Goal: Task Accomplishment & Management: Use online tool/utility

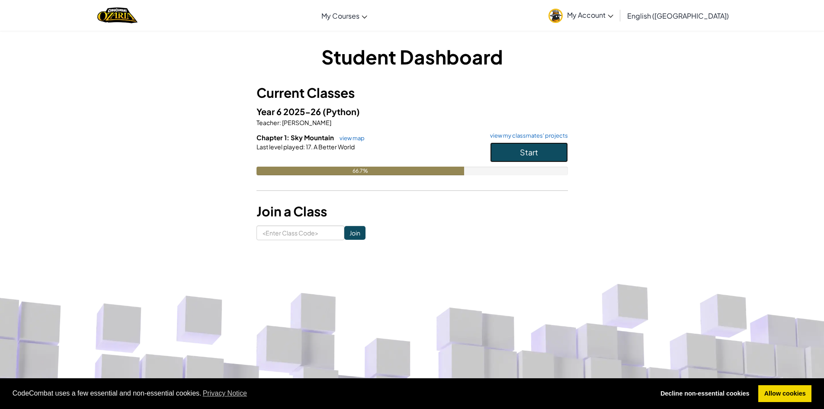
click at [517, 150] on button "Start" at bounding box center [529, 152] width 78 height 20
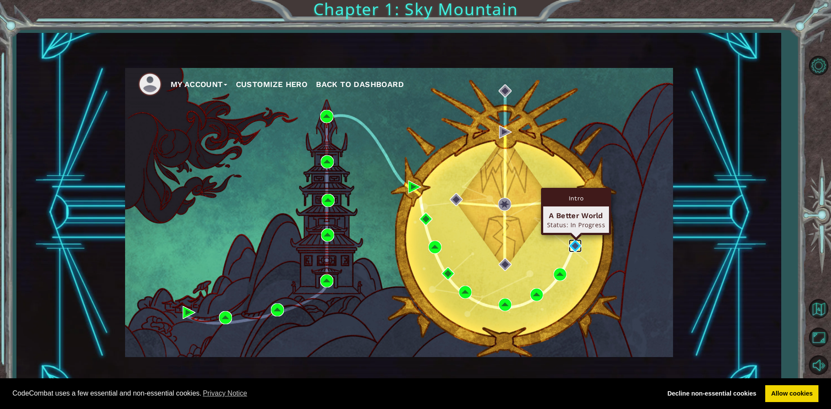
click at [570, 243] on img at bounding box center [574, 245] width 13 height 13
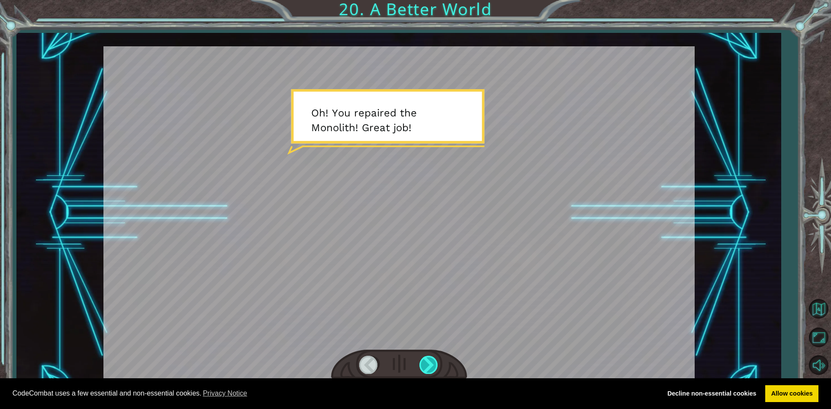
click at [429, 366] on div at bounding box center [428, 365] width 19 height 18
click at [438, 361] on div at bounding box center [428, 365] width 19 height 18
click at [498, 312] on div at bounding box center [398, 212] width 591 height 332
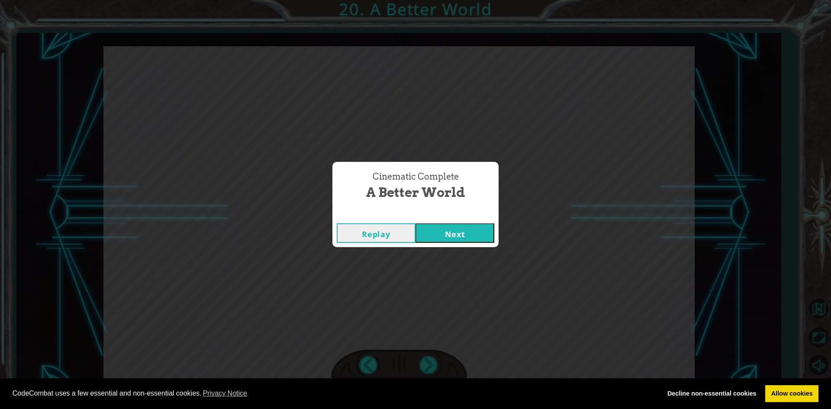
click at [456, 225] on button "Next" at bounding box center [454, 232] width 79 height 19
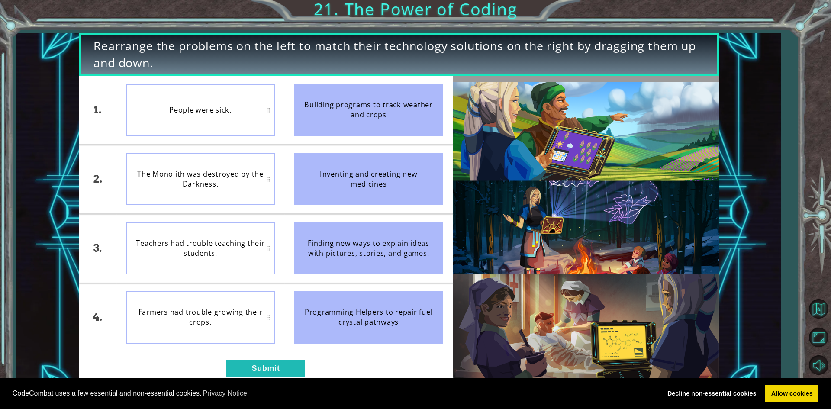
drag, startPoint x: 341, startPoint y: 103, endPoint x: 283, endPoint y: 122, distance: 61.7
click at [283, 122] on div "1. 2. 3. 4. People were sick. The Monolith was destroyed by the Darkness. Teach…" at bounding box center [265, 214] width 373 height 276
drag, startPoint x: 265, startPoint y: 372, endPoint x: 265, endPoint y: 382, distance: 10.0
click at [265, 382] on body "Cookie Policy CodeCombat uses a few essential and non-essential cookies. Privac…" at bounding box center [415, 204] width 831 height 409
click at [271, 357] on div "1. 2. 3. 4. The Monolith was destroyed by the Darkness. People were sick. Teach…" at bounding box center [265, 230] width 373 height 309
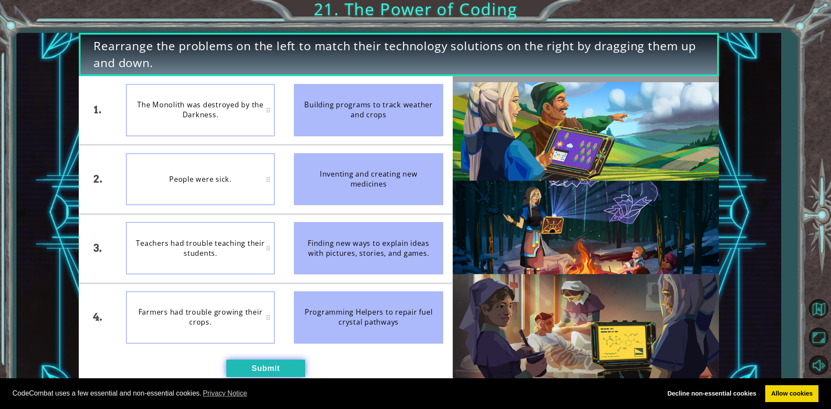
click at [271, 365] on button "Submit" at bounding box center [265, 368] width 79 height 17
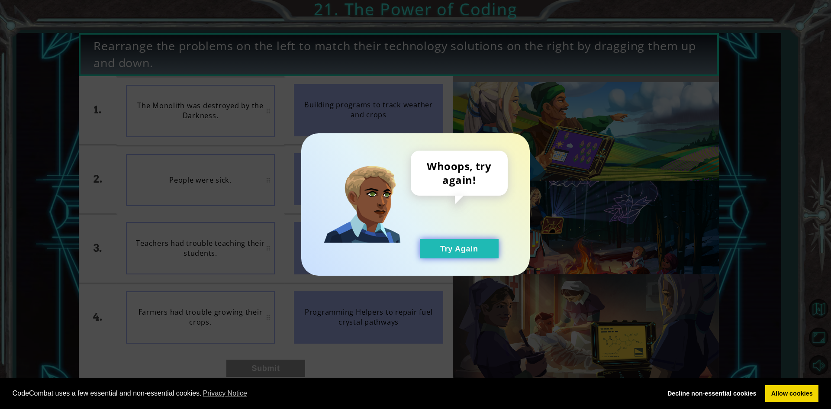
click at [466, 247] on button "Try Again" at bounding box center [459, 248] width 79 height 19
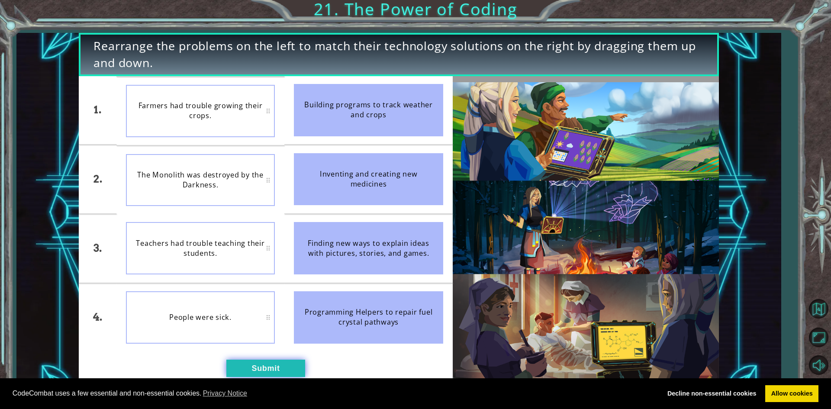
click at [257, 369] on button "Submit" at bounding box center [265, 368] width 79 height 17
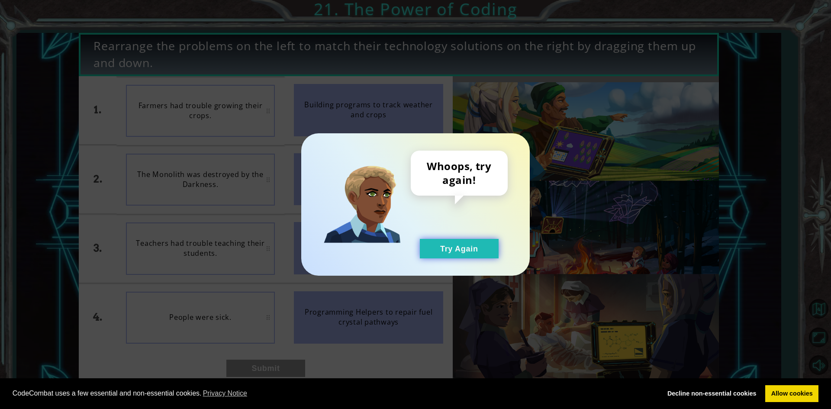
click at [452, 247] on button "Try Again" at bounding box center [459, 248] width 79 height 19
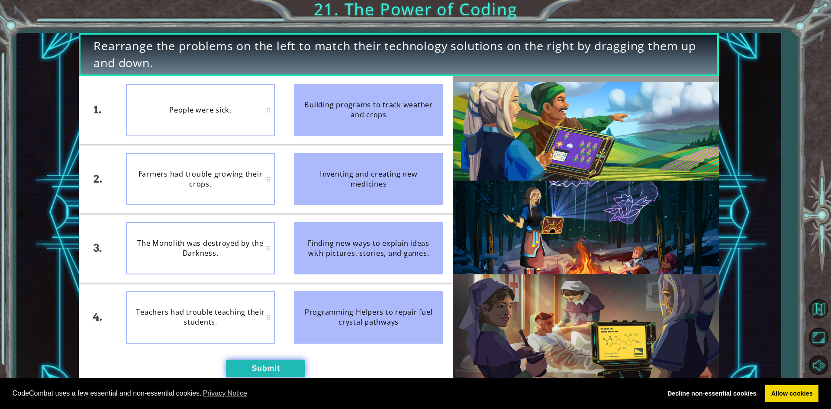
click at [269, 364] on button "Submit" at bounding box center [265, 368] width 79 height 17
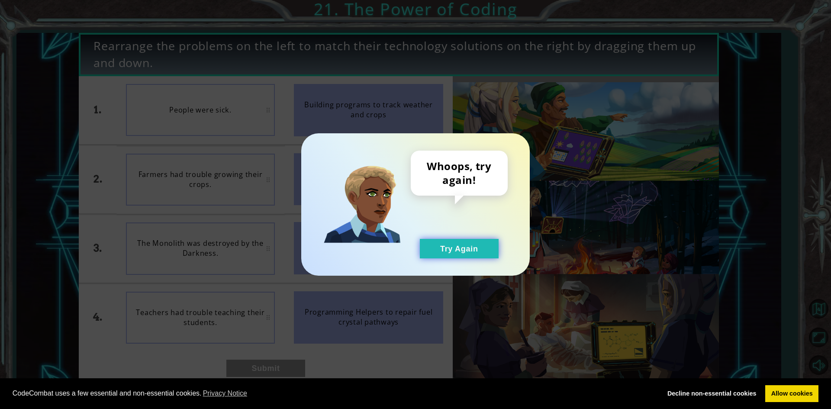
click at [445, 250] on button "Try Again" at bounding box center [459, 248] width 79 height 19
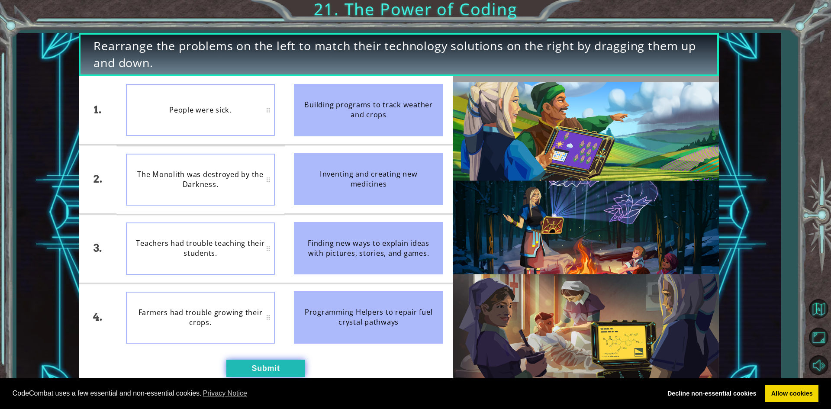
click at [247, 367] on button "Submit" at bounding box center [265, 368] width 79 height 17
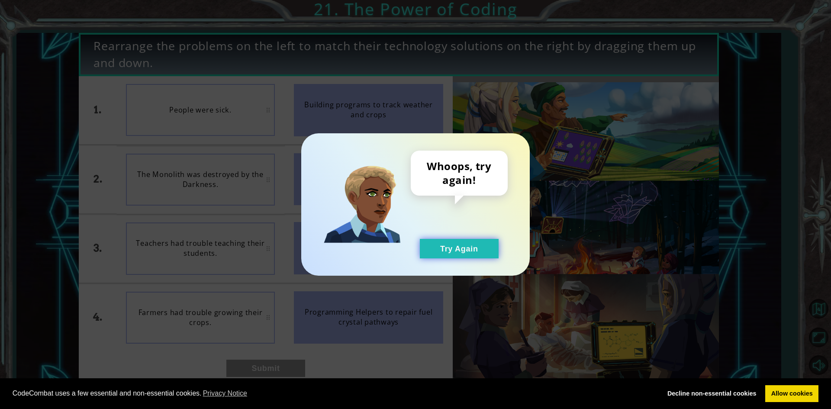
drag, startPoint x: 445, startPoint y: 243, endPoint x: 438, endPoint y: 246, distance: 7.8
click at [445, 244] on button "Try Again" at bounding box center [459, 248] width 79 height 19
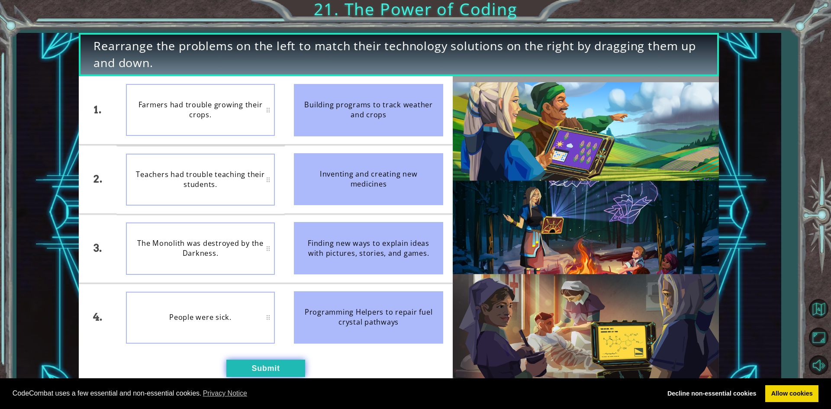
click at [241, 370] on button "Submit" at bounding box center [265, 368] width 79 height 17
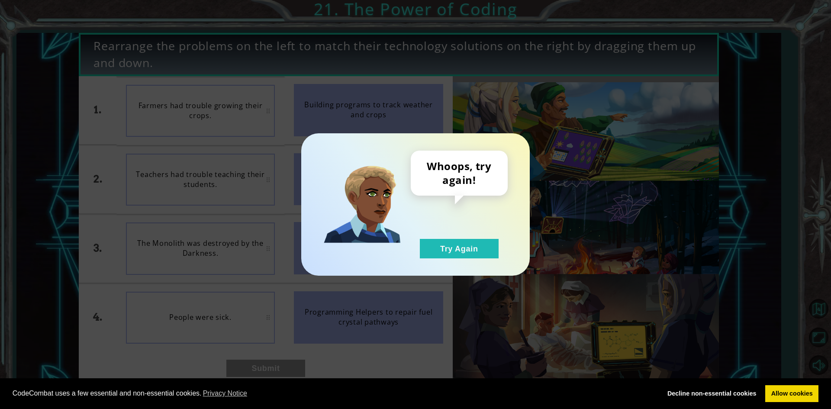
drag, startPoint x: 466, startPoint y: 226, endPoint x: 471, endPoint y: 181, distance: 45.7
click at [471, 183] on div "Whoops, try again! Try Again" at bounding box center [459, 205] width 97 height 108
click at [456, 242] on button "Try Again" at bounding box center [459, 248] width 79 height 19
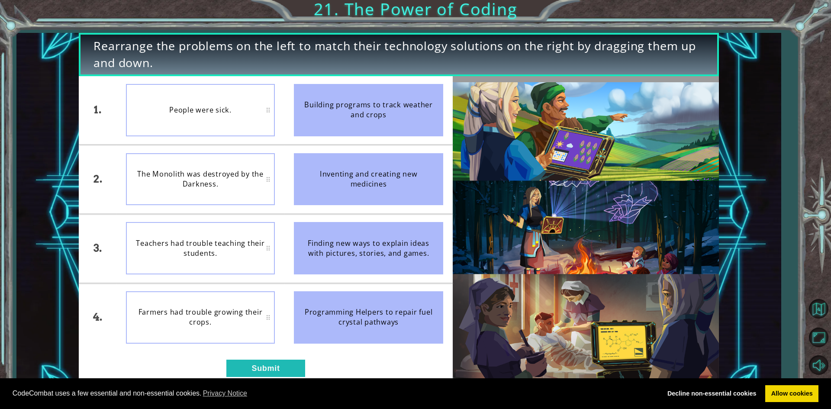
click at [194, 302] on div "Farmers had trouble growing their crops." at bounding box center [200, 317] width 149 height 52
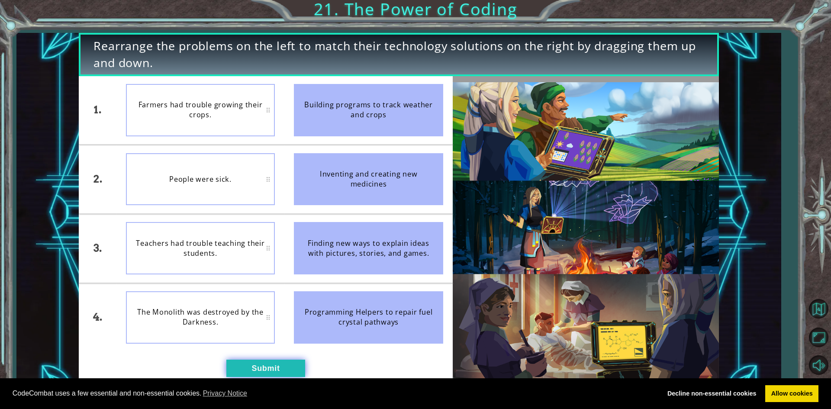
click at [259, 363] on button "Submit" at bounding box center [265, 368] width 79 height 17
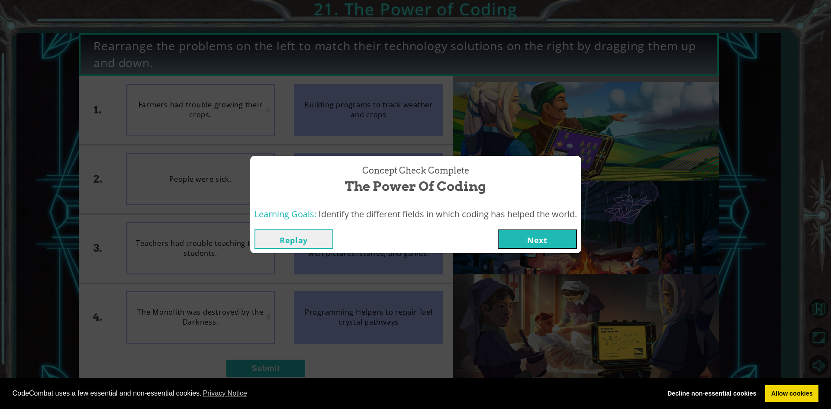
click at [537, 228] on div "Replay Next" at bounding box center [415, 239] width 331 height 28
click at [525, 243] on button "Next" at bounding box center [537, 238] width 79 height 19
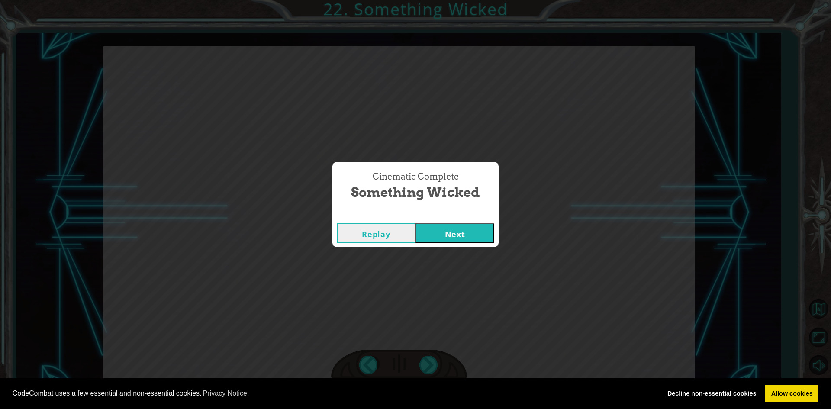
drag, startPoint x: 456, startPoint y: 238, endPoint x: 456, endPoint y: 233, distance: 4.3
click at [456, 233] on button "Next" at bounding box center [454, 232] width 79 height 19
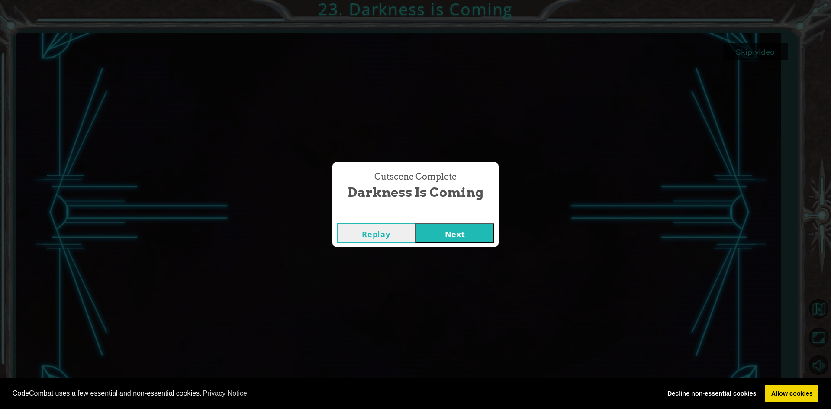
click at [366, 238] on button "Replay" at bounding box center [376, 232] width 79 height 19
drag, startPoint x: 476, startPoint y: 232, endPoint x: 513, endPoint y: 255, distance: 43.1
click at [477, 232] on button "Next" at bounding box center [454, 232] width 79 height 19
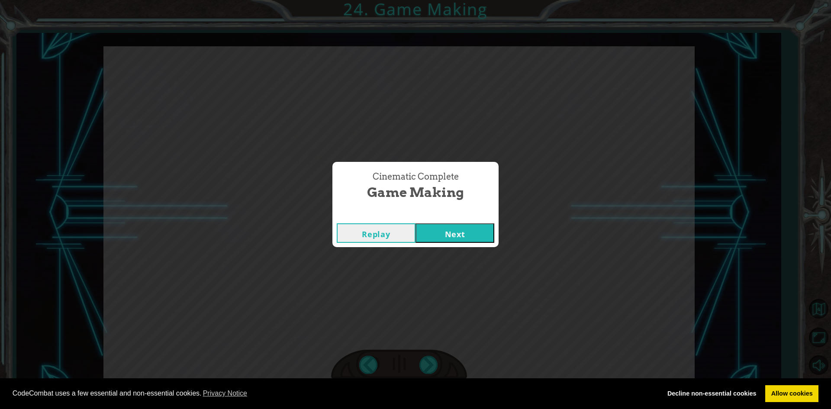
click at [449, 231] on button "Next" at bounding box center [454, 232] width 79 height 19
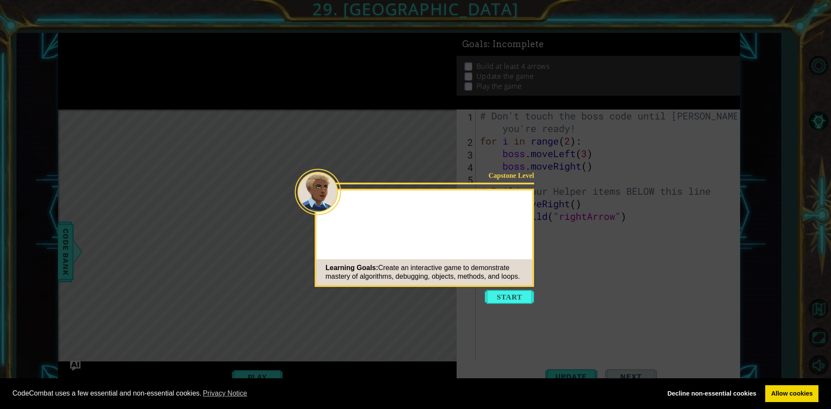
click at [501, 296] on button "Start" at bounding box center [509, 297] width 49 height 14
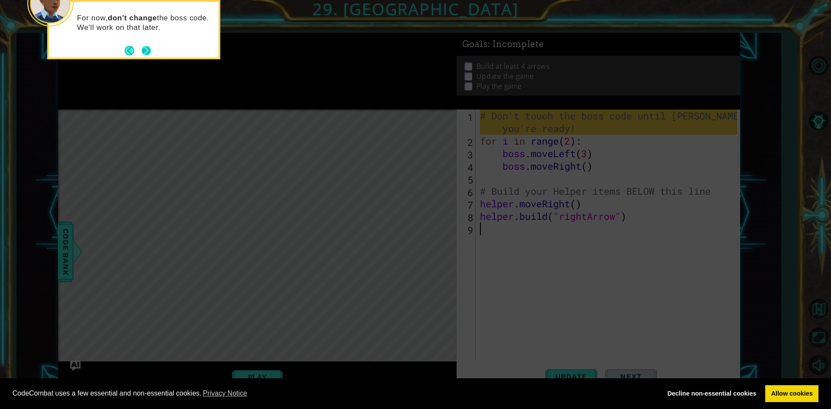
click at [142, 47] on button "Next" at bounding box center [146, 51] width 10 height 10
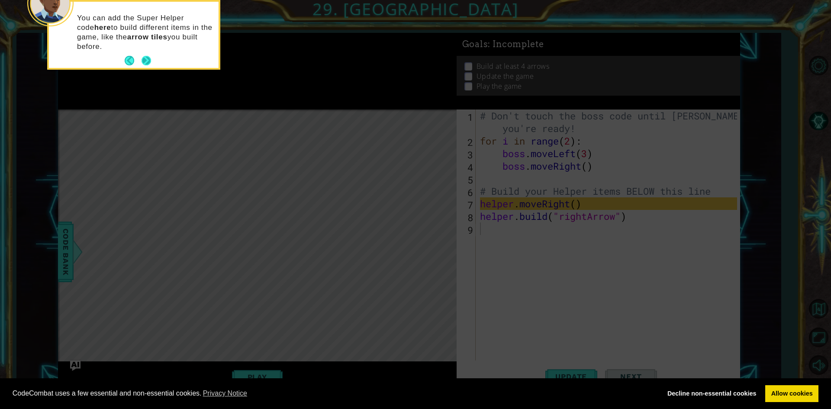
click at [148, 63] on button "Next" at bounding box center [146, 61] width 10 height 10
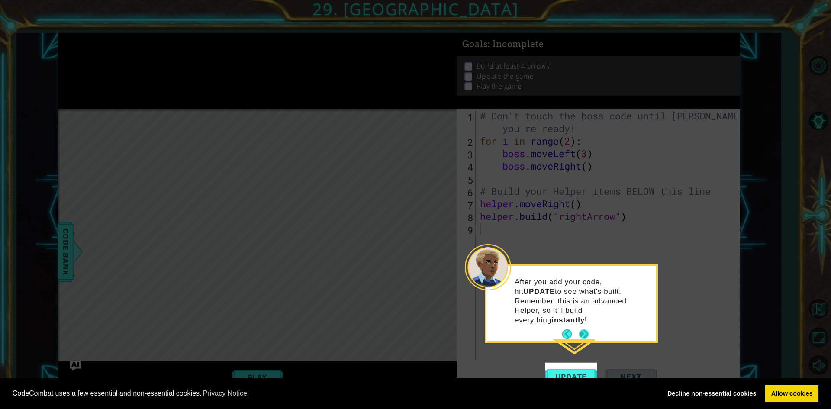
click at [582, 329] on button "Next" at bounding box center [584, 334] width 10 height 10
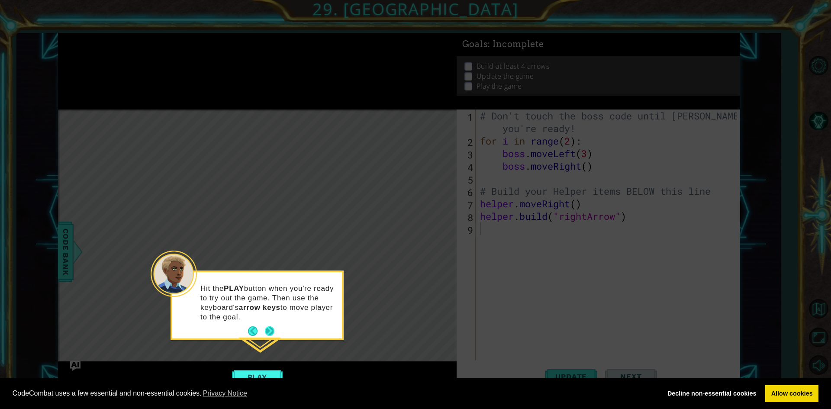
click at [268, 332] on button "Next" at bounding box center [270, 331] width 10 height 10
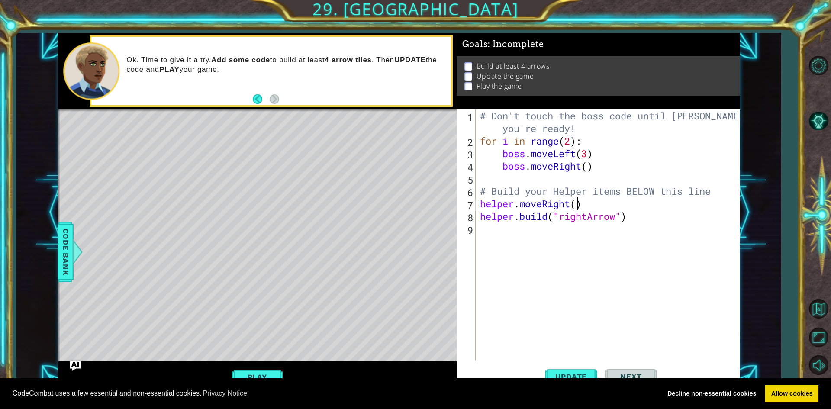
click at [575, 206] on div "# Don't touch the boss code until [PERSON_NAME] says you're ready! for i in ran…" at bounding box center [609, 253] width 263 height 289
click at [569, 376] on span "Update" at bounding box center [570, 376] width 49 height 9
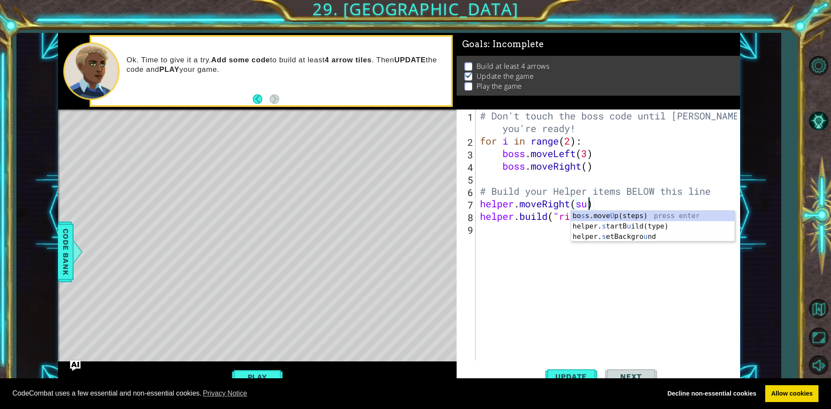
scroll to position [0, 4]
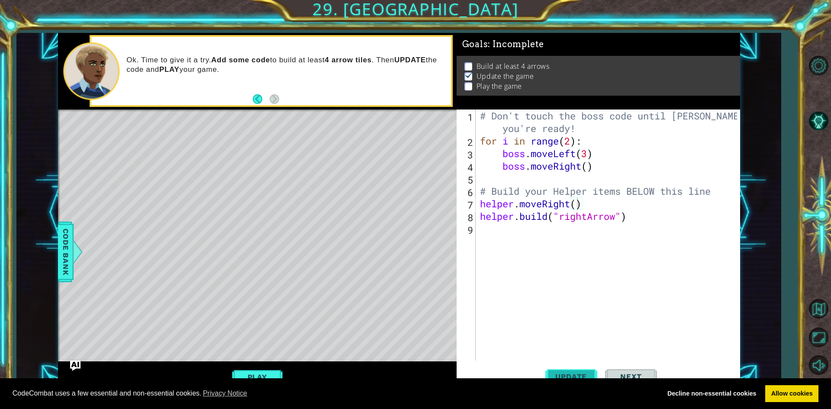
click at [573, 375] on span "Update" at bounding box center [570, 376] width 49 height 9
click at [251, 369] on button "Play" at bounding box center [257, 377] width 51 height 16
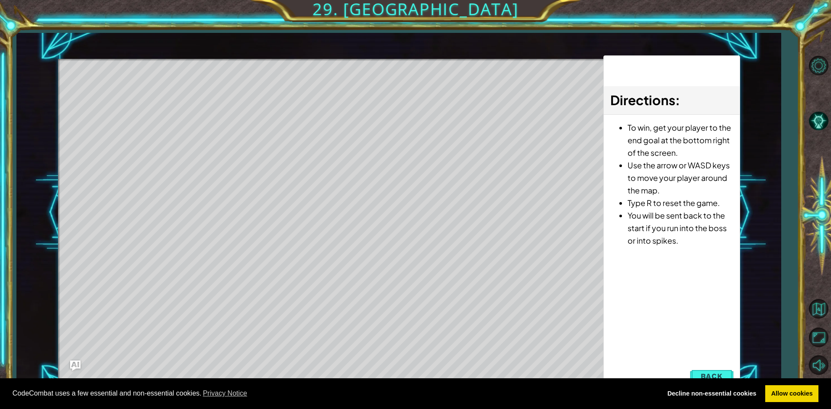
drag, startPoint x: 122, startPoint y: 101, endPoint x: 212, endPoint y: 121, distance: 92.2
click at [234, 98] on div "Level Map" at bounding box center [258, 186] width 400 height 255
drag, startPoint x: 213, startPoint y: 122, endPoint x: 224, endPoint y: 116, distance: 12.6
click at [213, 121] on div "Level Map" at bounding box center [258, 186] width 400 height 255
click at [230, 106] on div "Level Map" at bounding box center [258, 186] width 400 height 255
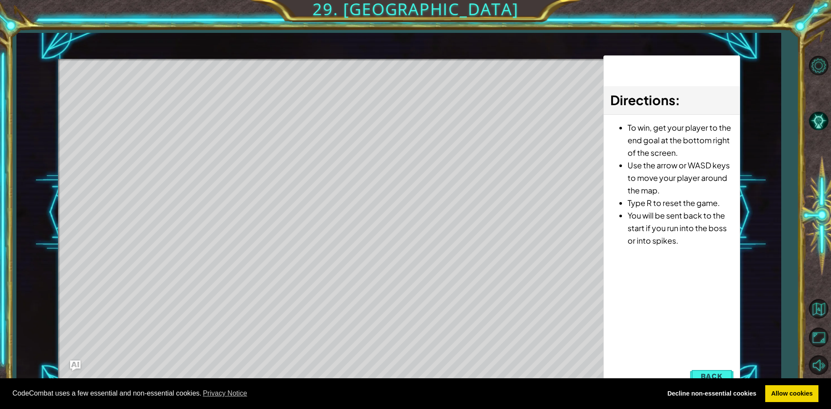
click at [242, 101] on div "Level Map" at bounding box center [258, 186] width 400 height 255
drag, startPoint x: 244, startPoint y: 101, endPoint x: 252, endPoint y: 102, distance: 7.4
click at [246, 100] on div "Level Map" at bounding box center [258, 186] width 400 height 255
click at [253, 102] on div "Level Map" at bounding box center [258, 186] width 400 height 255
click at [702, 370] on button "Back" at bounding box center [712, 375] width 44 height 17
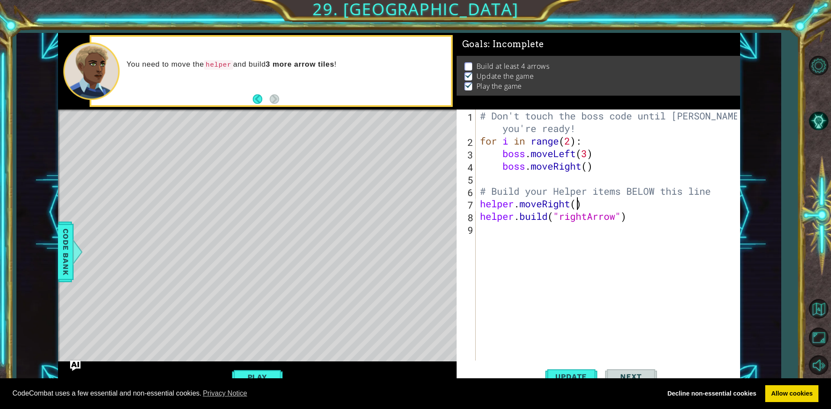
click at [257, 96] on button "Back" at bounding box center [261, 99] width 17 height 10
click at [259, 95] on button "Back" at bounding box center [261, 99] width 17 height 10
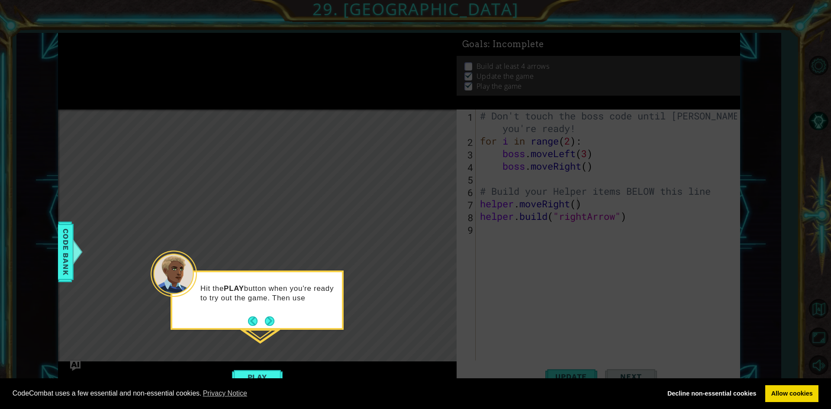
click at [253, 327] on footer at bounding box center [261, 321] width 26 height 13
click at [254, 322] on button "Back" at bounding box center [256, 322] width 17 height 10
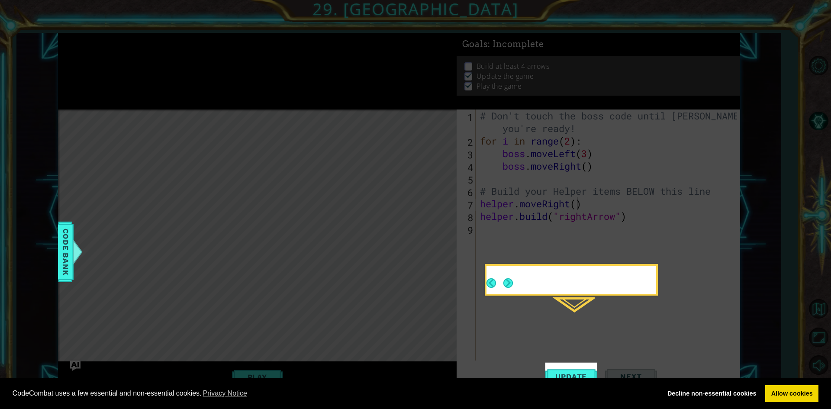
click at [254, 322] on icon at bounding box center [415, 204] width 831 height 409
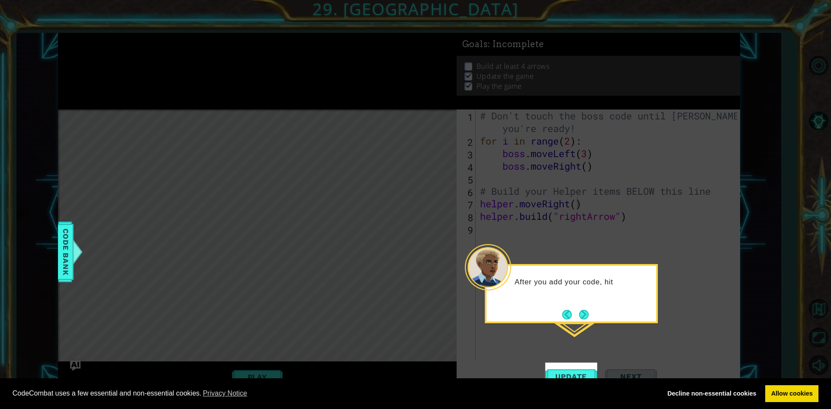
click at [566, 307] on div "After you add your code, hit" at bounding box center [571, 293] width 173 height 59
click at [563, 320] on footer at bounding box center [575, 314] width 26 height 13
click at [566, 310] on button "Back" at bounding box center [570, 315] width 17 height 10
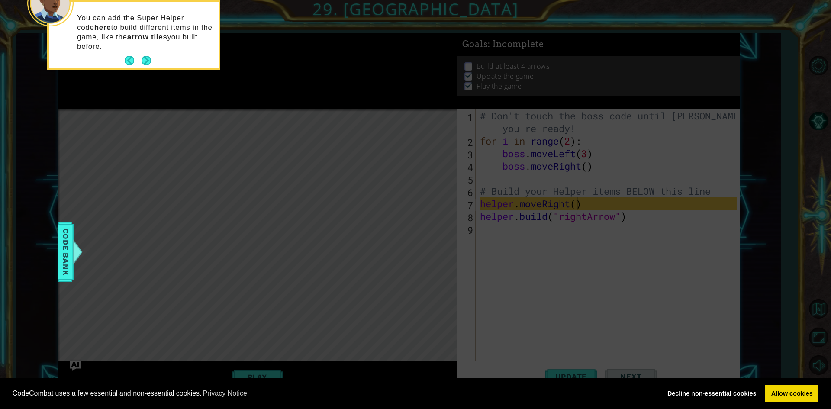
click at [146, 61] on button "Next" at bounding box center [146, 61] width 10 height 10
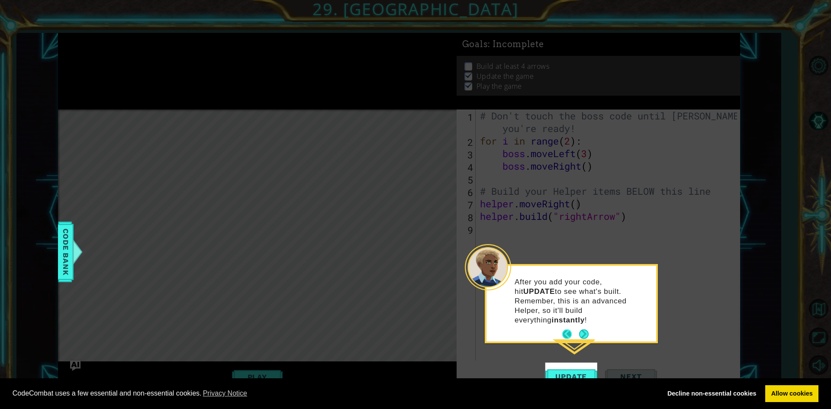
click at [565, 329] on button "Back" at bounding box center [570, 334] width 17 height 10
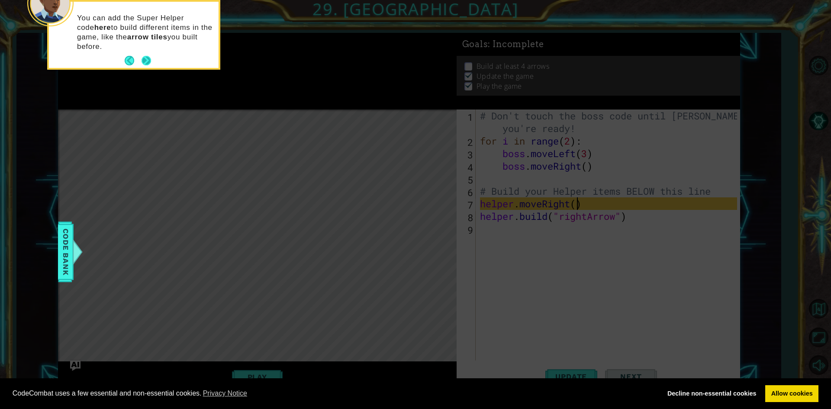
click at [143, 62] on button "Next" at bounding box center [146, 61] width 10 height 10
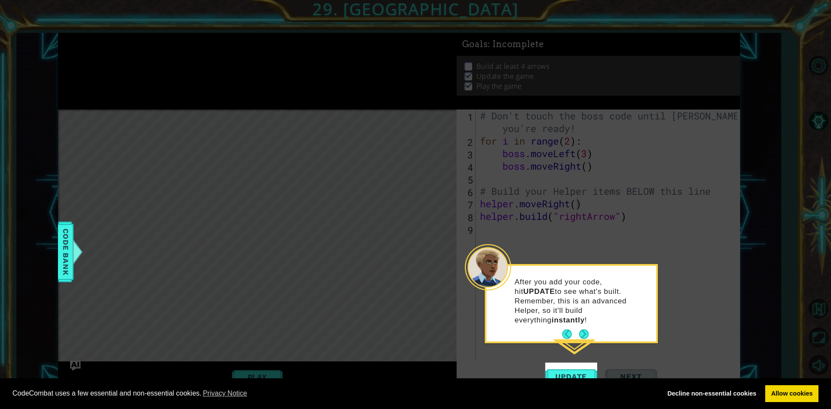
drag, startPoint x: 584, startPoint y: 319, endPoint x: 577, endPoint y: 320, distance: 6.6
click at [584, 329] on button "Next" at bounding box center [584, 334] width 10 height 10
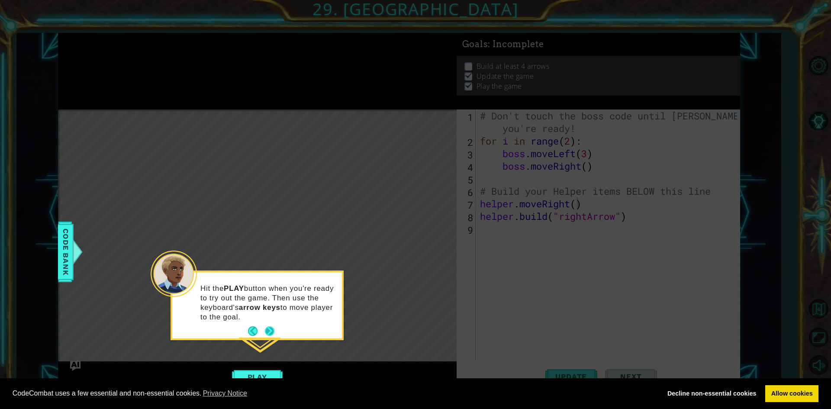
click at [272, 335] on button "Next" at bounding box center [270, 331] width 10 height 10
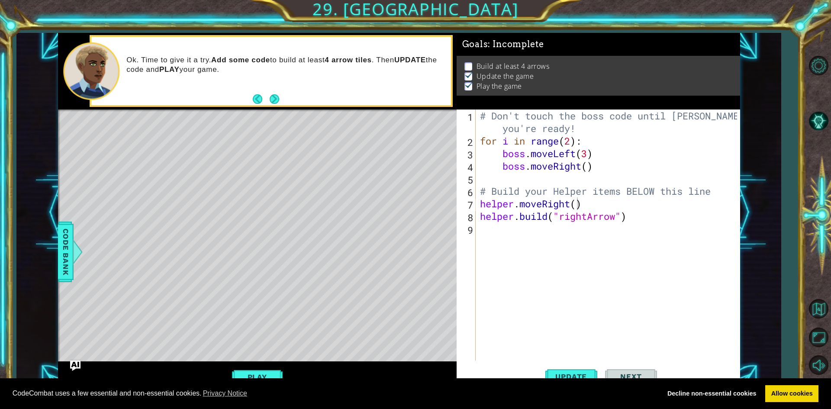
drag, startPoint x: 271, startPoint y: 99, endPoint x: 276, endPoint y: 95, distance: 6.8
click at [275, 96] on button "Next" at bounding box center [275, 99] width 10 height 10
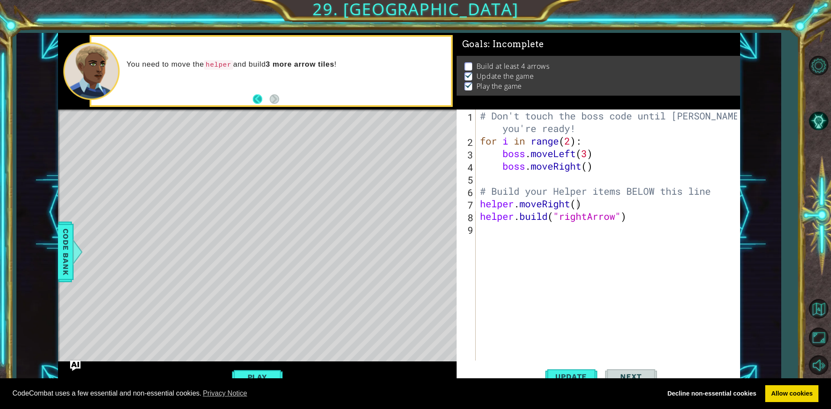
click at [254, 98] on button "Back" at bounding box center [261, 99] width 17 height 10
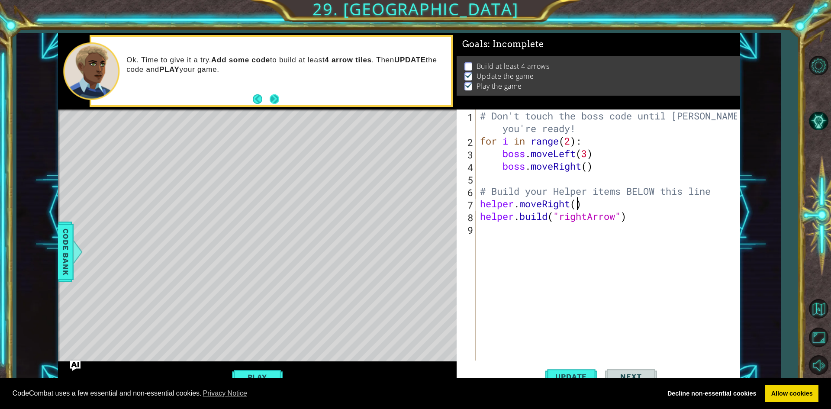
click at [273, 100] on button "Next" at bounding box center [275, 99] width 10 height 10
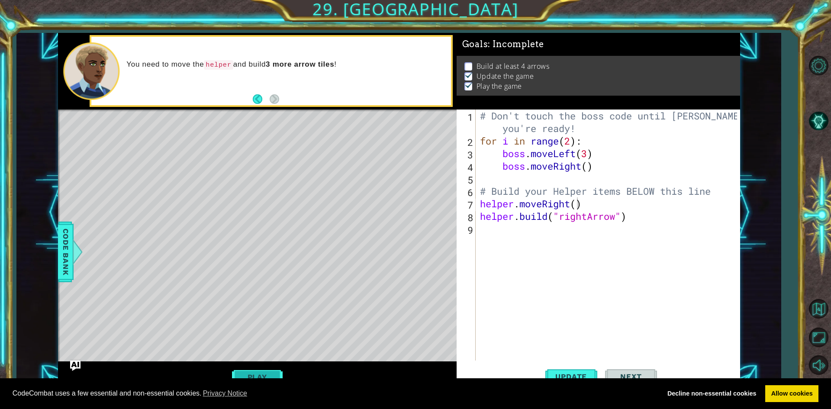
click at [274, 371] on button "Play" at bounding box center [257, 377] width 51 height 16
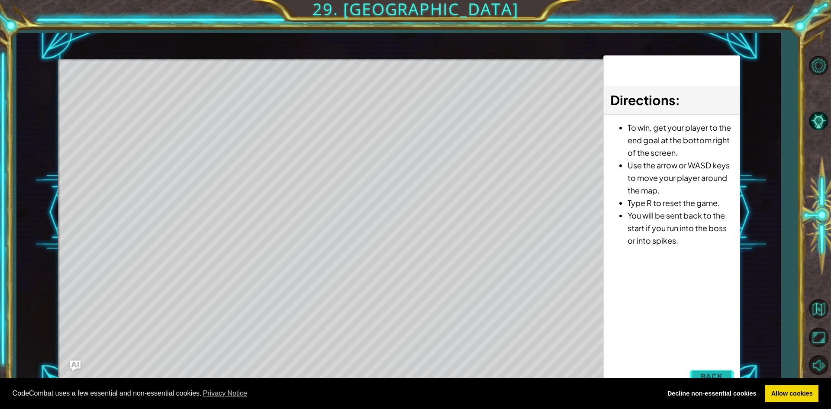
click at [716, 376] on span "Back" at bounding box center [711, 376] width 22 height 9
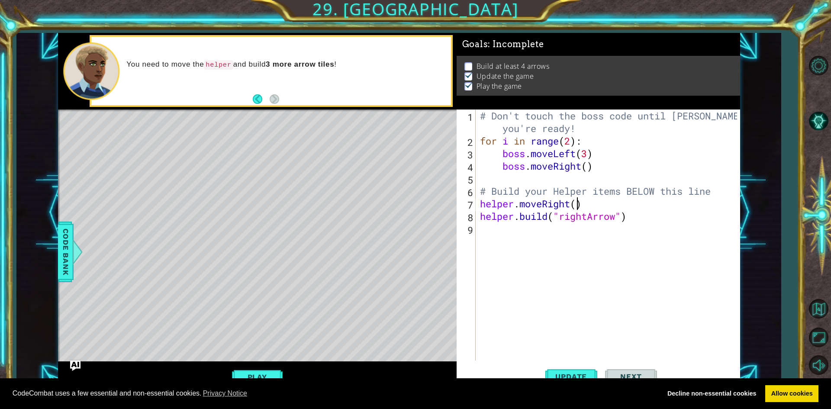
click at [575, 206] on div "# Don't touch the boss code until [PERSON_NAME] says you're ready! for i in ran…" at bounding box center [609, 253] width 263 height 289
click at [519, 204] on div "# Don't touch the boss code until [PERSON_NAME] says you're ready! for i in ran…" at bounding box center [609, 253] width 263 height 289
click at [571, 202] on div "# Don't touch the boss code until [PERSON_NAME] says you're ready! for i in ran…" at bounding box center [609, 253] width 263 height 289
drag, startPoint x: 558, startPoint y: 378, endPoint x: 561, endPoint y: 371, distance: 7.4
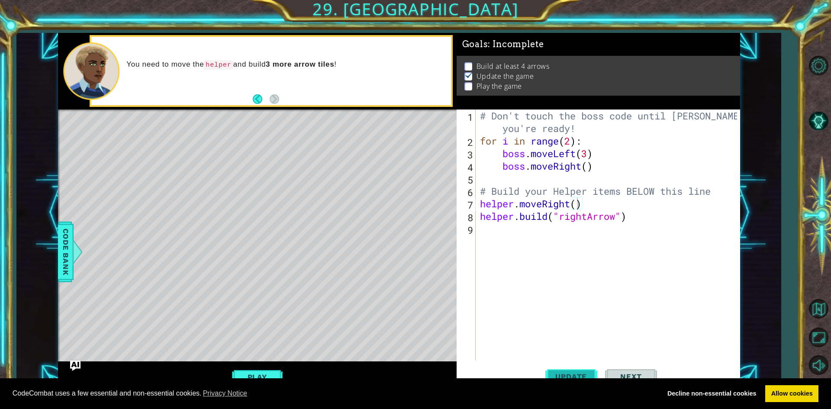
click at [559, 376] on body "Cookie Policy CodeCombat uses a few essential and non-essential cookies. Privac…" at bounding box center [415, 204] width 831 height 409
click at [562, 370] on button "Update" at bounding box center [571, 377] width 52 height 28
click at [208, 144] on div "Level Map" at bounding box center [258, 236] width 400 height 255
click at [206, 144] on div "Level Map" at bounding box center [258, 236] width 400 height 255
drag, startPoint x: 205, startPoint y: 144, endPoint x: 212, endPoint y: 143, distance: 7.4
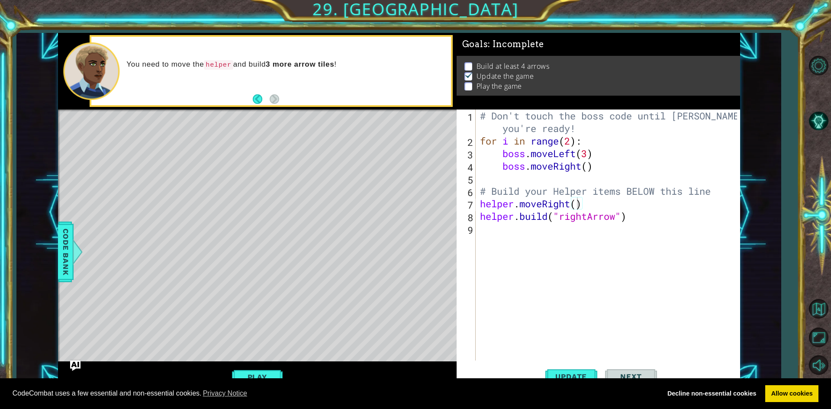
click at [212, 143] on div "Level Map" at bounding box center [258, 236] width 400 height 255
click at [206, 142] on div "Level Map" at bounding box center [258, 236] width 400 height 255
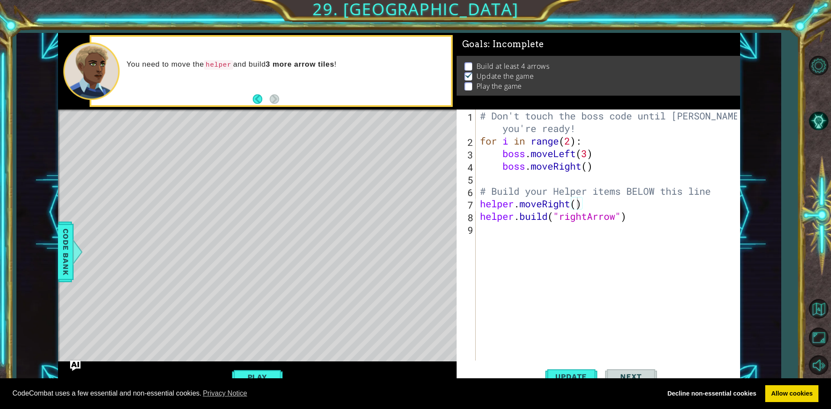
click at [205, 142] on div "Level Map" at bounding box center [258, 236] width 400 height 255
click at [567, 369] on button "Update" at bounding box center [571, 377] width 52 height 28
click at [67, 230] on span "Code Bank" at bounding box center [66, 251] width 14 height 53
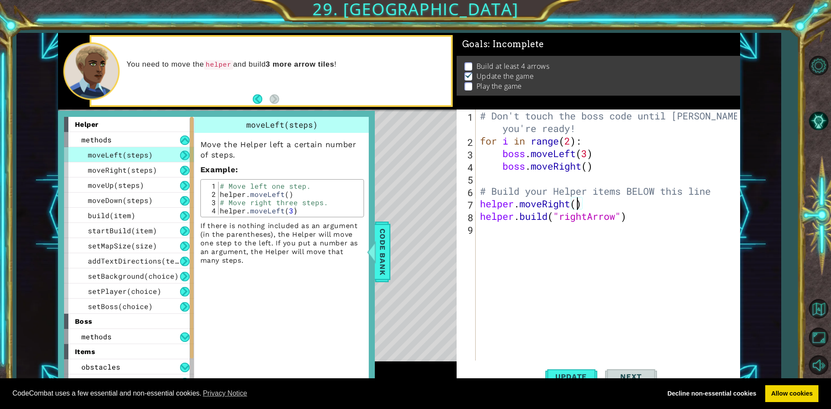
click at [576, 206] on div "# Don't touch the boss code until [PERSON_NAME] says you're ready! for i in ran…" at bounding box center [609, 253] width 263 height 289
click at [379, 235] on span "Code Bank" at bounding box center [383, 251] width 14 height 53
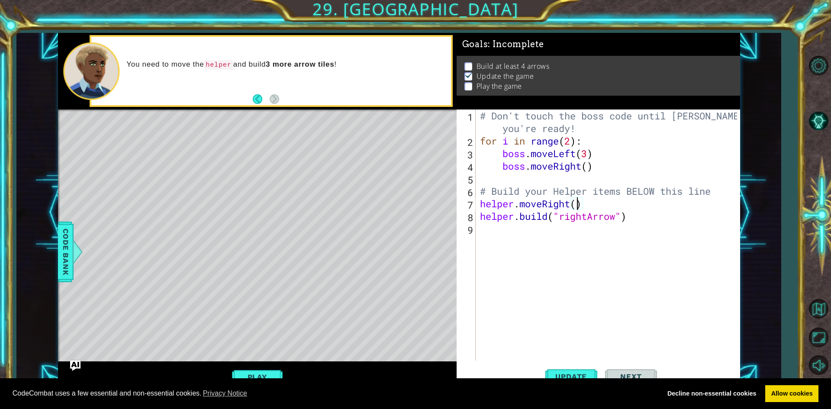
click at [577, 203] on div "# Don't touch the boss code until [PERSON_NAME] says you're ready! for i in ran…" at bounding box center [609, 253] width 263 height 289
click at [245, 373] on button "Play" at bounding box center [257, 377] width 51 height 16
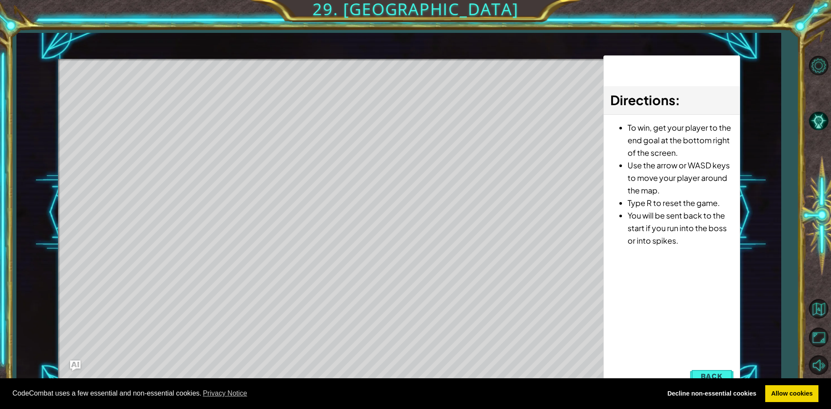
drag, startPoint x: 132, startPoint y: 106, endPoint x: 178, endPoint y: 105, distance: 46.3
click at [178, 105] on div "Level Map" at bounding box center [258, 186] width 400 height 255
click at [170, 105] on div "Level Map" at bounding box center [258, 186] width 400 height 255
drag, startPoint x: 365, startPoint y: 104, endPoint x: 428, endPoint y: 103, distance: 63.6
click at [366, 103] on div "Level Map" at bounding box center [258, 186] width 400 height 255
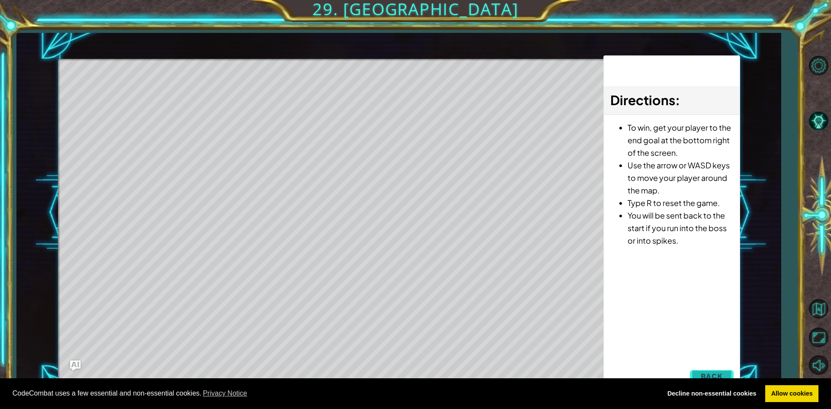
click at [701, 369] on button "Back" at bounding box center [712, 375] width 44 height 17
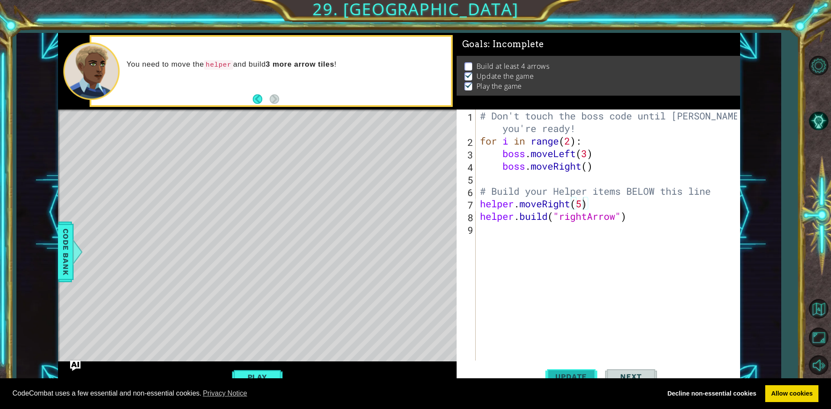
click at [565, 373] on span "Update" at bounding box center [570, 376] width 49 height 9
type textarea "helper.moveRight(6)"
click at [566, 374] on span "Update" at bounding box center [570, 376] width 49 height 9
click at [549, 373] on span "Update" at bounding box center [570, 376] width 49 height 9
click at [495, 227] on div "# Don't touch the boss code until [PERSON_NAME] says you're ready! for i in ran…" at bounding box center [609, 253] width 263 height 289
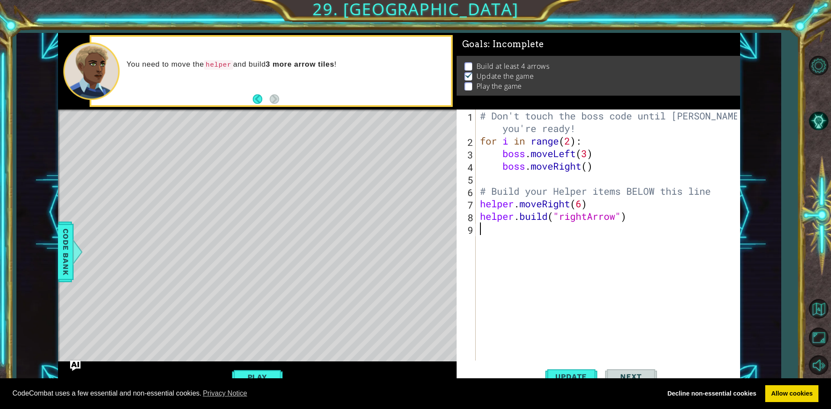
scroll to position [0, 0]
type textarea "h"
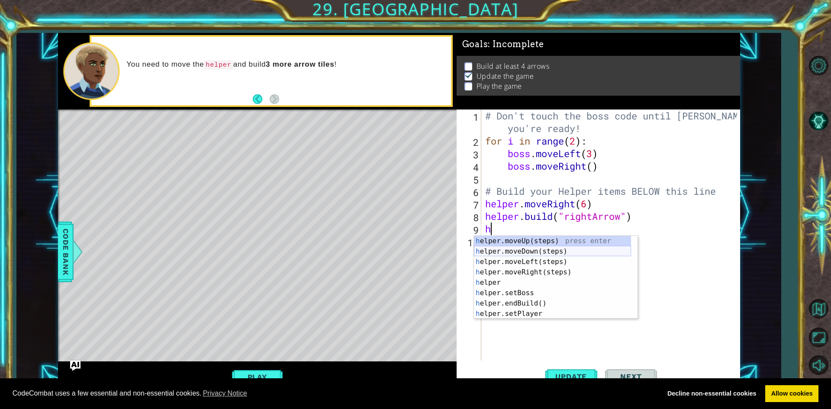
click at [510, 251] on div "h elper.moveUp(steps) press enter h elper.moveDown(steps) press enter h elper.m…" at bounding box center [552, 288] width 157 height 104
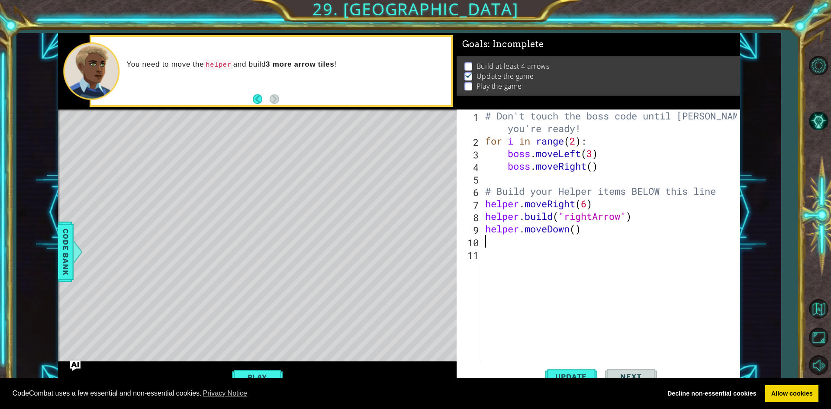
click at [577, 229] on div "# Don't touch the boss code until [PERSON_NAME] says you're ready! for i in ran…" at bounding box center [612, 253] width 258 height 289
click at [577, 228] on div "# Don't touch the boss code until [PERSON_NAME] says you're ready! for i in ran…" at bounding box center [610, 234] width 254 height 251
click at [557, 369] on button "Update" at bounding box center [571, 377] width 52 height 28
click at [250, 369] on button "Play" at bounding box center [257, 377] width 51 height 16
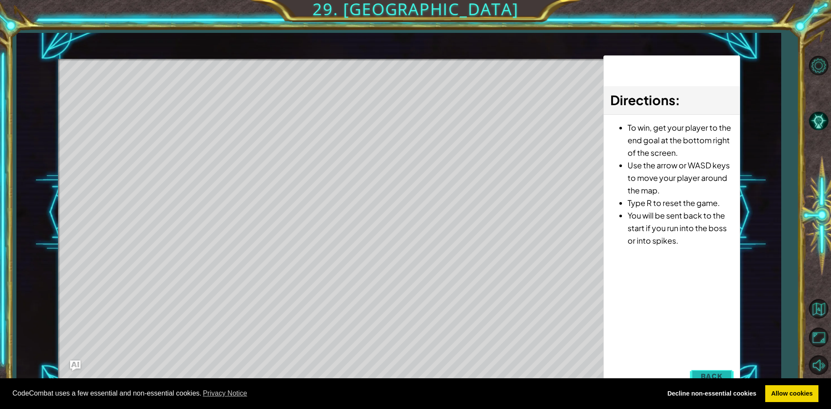
click at [711, 373] on span "Back" at bounding box center [711, 376] width 22 height 9
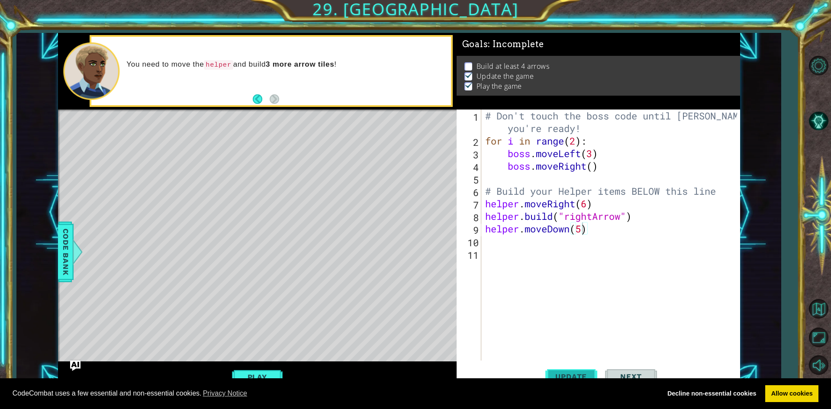
click at [565, 375] on span "Update" at bounding box center [570, 376] width 49 height 9
click at [252, 360] on div "Level Map" at bounding box center [258, 236] width 400 height 255
click at [254, 373] on button "Play" at bounding box center [257, 377] width 51 height 16
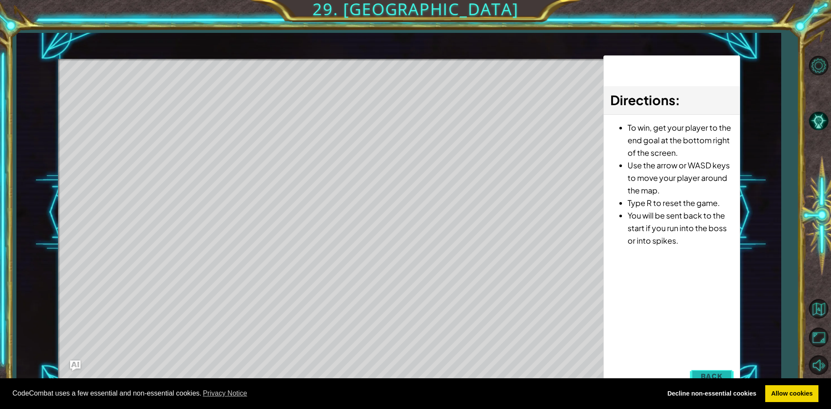
click at [702, 376] on span "Back" at bounding box center [711, 376] width 22 height 9
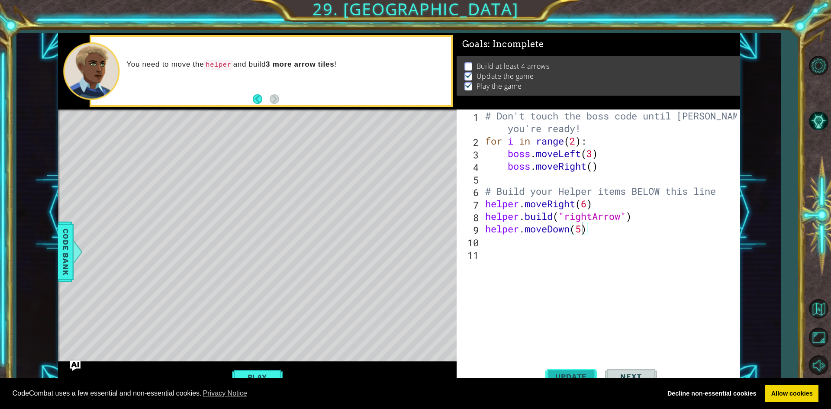
click at [576, 377] on span "Update" at bounding box center [570, 376] width 49 height 9
click at [486, 185] on div "# Don't touch the boss code until [PERSON_NAME] says you're ready! for i in ran…" at bounding box center [612, 253] width 258 height 289
type textarea "# Build your Helper items BELOW this line"
click at [488, 179] on div "# Don't touch the boss code until [PERSON_NAME] says you're ready! for i in ran…" at bounding box center [612, 253] width 258 height 289
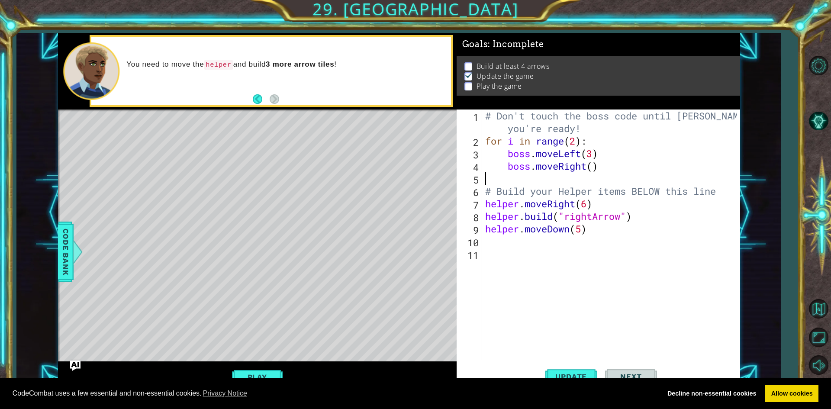
click at [498, 242] on div "# Don't touch the boss code until [PERSON_NAME] says you're ready! for i in ran…" at bounding box center [612, 253] width 258 height 289
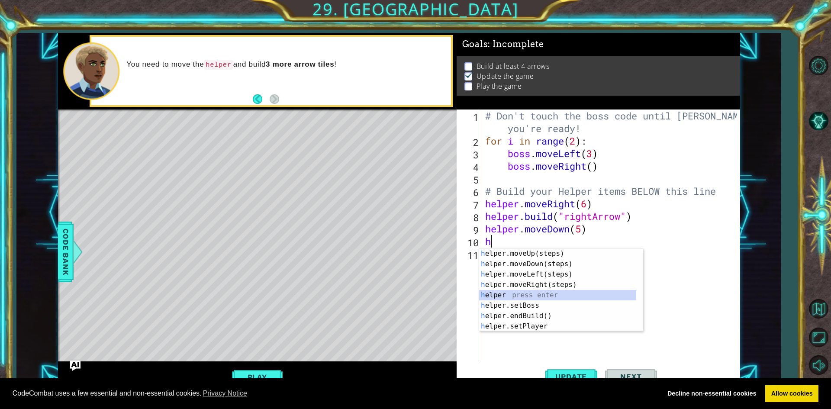
click at [511, 291] on div "h elper.moveUp(steps) press enter h elper.moveDown(steps) press enter h elper.m…" at bounding box center [557, 300] width 157 height 104
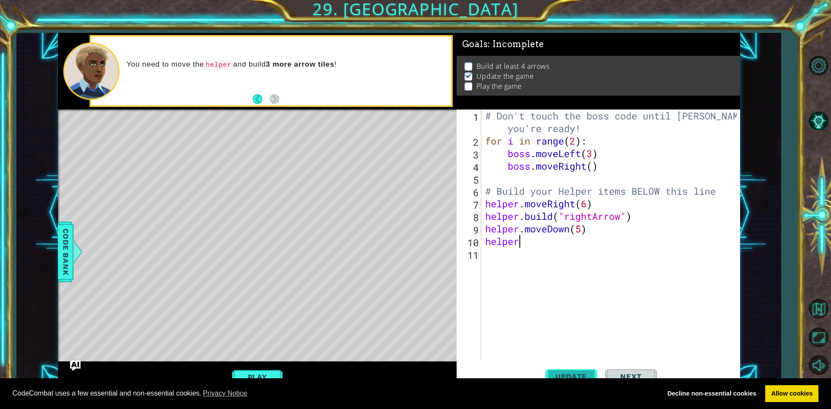
click at [575, 366] on button "Update" at bounding box center [571, 377] width 52 height 28
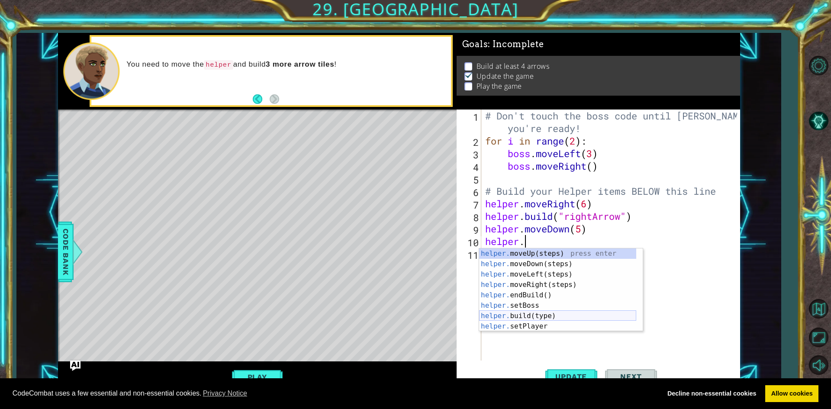
click at [534, 315] on div "helper. moveUp(steps) press enter helper. moveDown(steps) press enter helper. m…" at bounding box center [557, 300] width 157 height 104
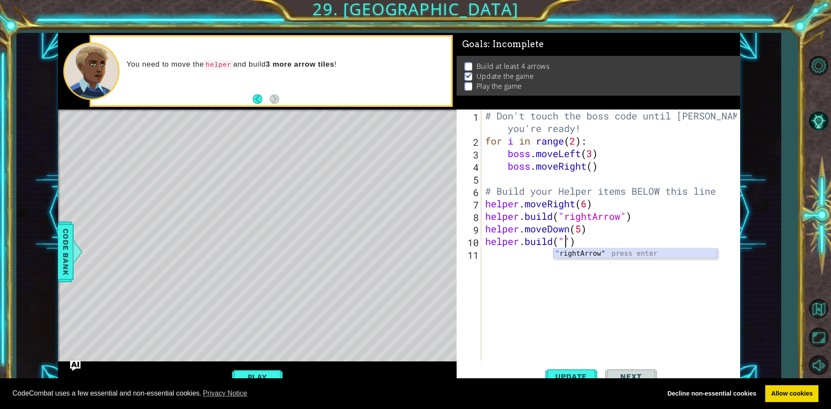
click at [589, 251] on div "" rightArrow" press enter" at bounding box center [635, 263] width 164 height 31
type textarea "[DOMAIN_NAME]("rightArrow")"
click at [570, 369] on button "Update" at bounding box center [571, 377] width 52 height 28
click at [568, 373] on span "Update" at bounding box center [570, 376] width 49 height 9
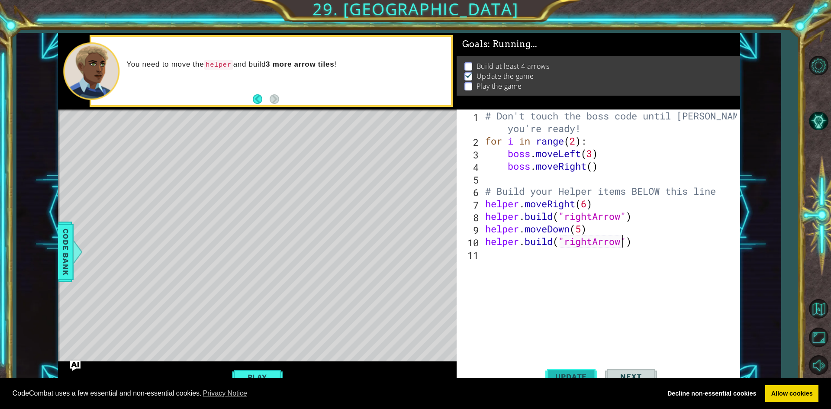
click at [568, 373] on span "Update" at bounding box center [570, 376] width 49 height 9
click at [263, 373] on button "Play" at bounding box center [257, 377] width 51 height 16
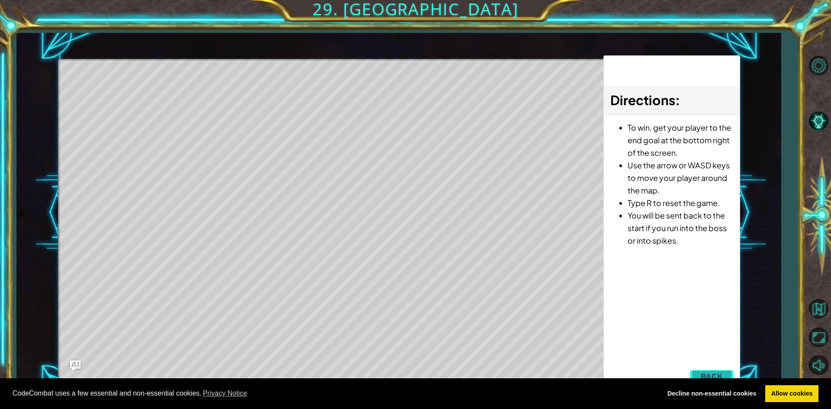
click at [717, 370] on button "Back" at bounding box center [712, 375] width 44 height 17
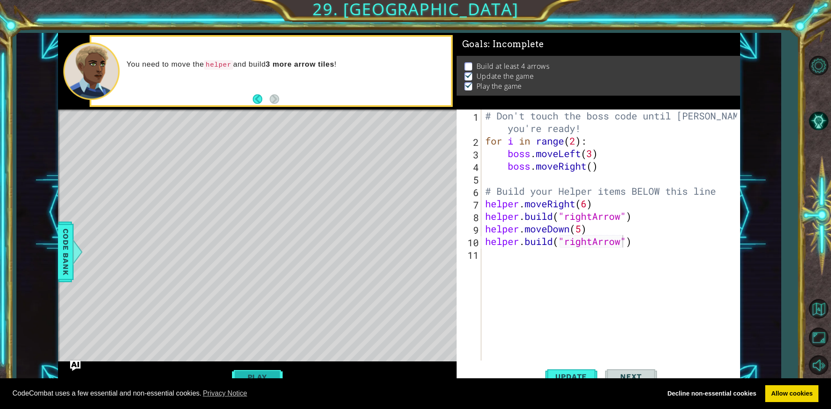
click at [257, 375] on button "Play" at bounding box center [257, 377] width 51 height 16
click at [584, 370] on button "Update" at bounding box center [571, 377] width 52 height 28
click at [632, 240] on div "# Don't touch the boss code until [PERSON_NAME] says you're ready! for i in ran…" at bounding box center [612, 253] width 258 height 289
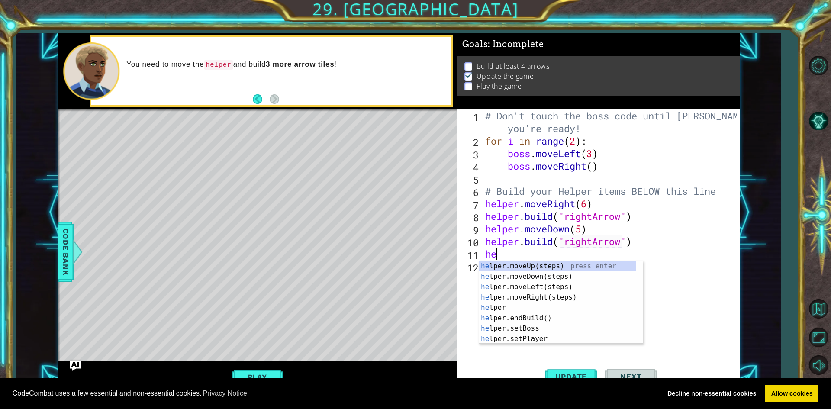
scroll to position [0, 0]
type textarea "hemd"
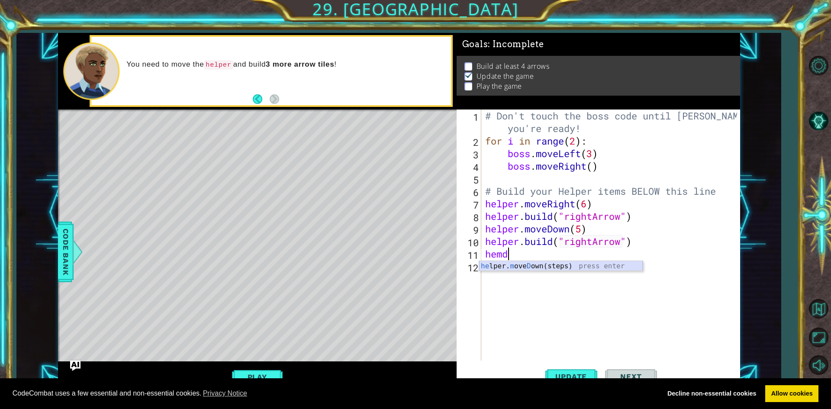
click at [516, 266] on div "he lper. m ove D own(steps) press enter" at bounding box center [561, 276] width 164 height 31
click at [587, 262] on div "# Don't touch the boss code until [PERSON_NAME] says you're ready! for i in ran…" at bounding box center [612, 253] width 258 height 289
click at [592, 252] on div "# Don't touch the boss code until [PERSON_NAME] says you're ready! for i in ran…" at bounding box center [612, 253] width 258 height 289
type textarea "helper.moveDown()"
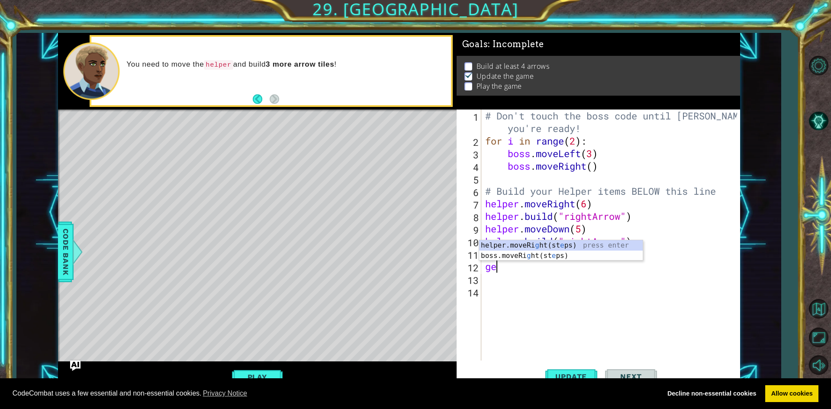
type textarea "g"
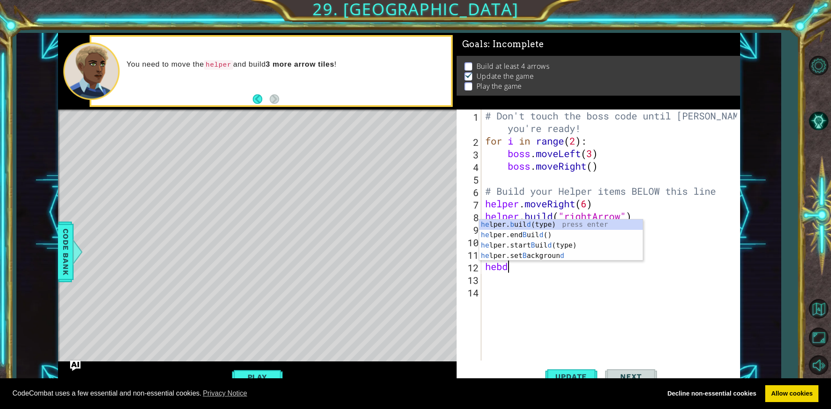
scroll to position [0, 0]
click at [537, 224] on div "he lper. b uil d (type) press enter he lper.end B uil d () press enter he lper.…" at bounding box center [561, 250] width 164 height 62
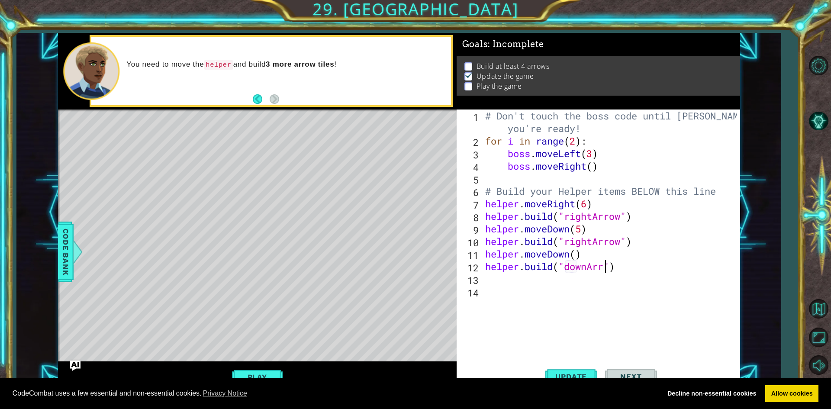
scroll to position [0, 6]
type textarea "[DOMAIN_NAME]("downArrow")"
click at [582, 374] on span "Update" at bounding box center [570, 376] width 49 height 9
click at [565, 376] on span "Update" at bounding box center [570, 376] width 49 height 9
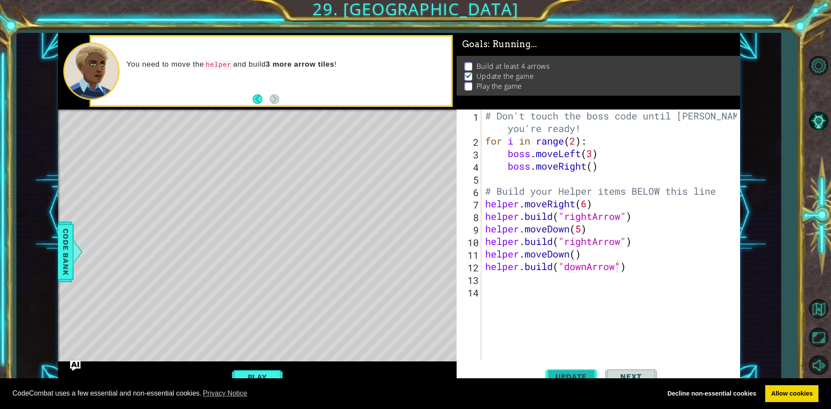
click at [565, 376] on span "Update" at bounding box center [570, 376] width 49 height 9
drag, startPoint x: 678, startPoint y: 275, endPoint x: 673, endPoint y: 271, distance: 6.5
click at [676, 273] on div "# Don't touch the boss code until [PERSON_NAME] says you're ready! for i in ran…" at bounding box center [612, 253] width 258 height 289
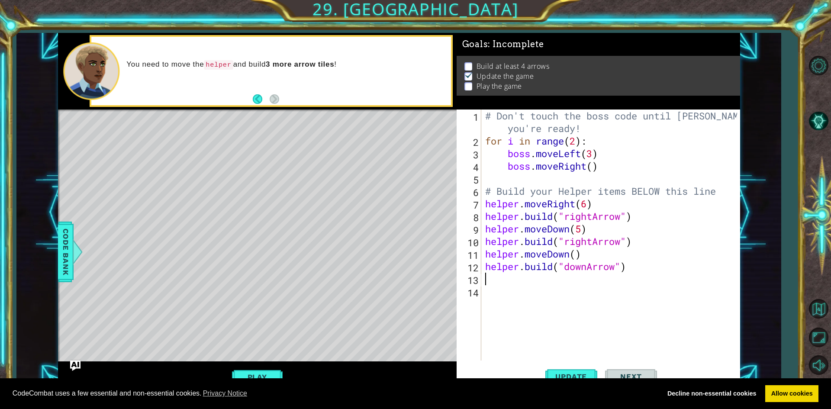
click at [662, 265] on div "# Don't touch the boss code until [PERSON_NAME] says you're ready! for i in ran…" at bounding box center [612, 253] width 258 height 289
click at [599, 260] on div "# Don't touch the boss code until [PERSON_NAME] says you're ready! for i in ran…" at bounding box center [612, 253] width 258 height 289
type textarea "helper.moveDown()"
click at [261, 379] on div "CodeCombat uses a few essential and non-essential cookies. Privacy Notice Decli…" at bounding box center [415, 393] width 831 height 31
click at [265, 374] on button "Play" at bounding box center [257, 377] width 51 height 16
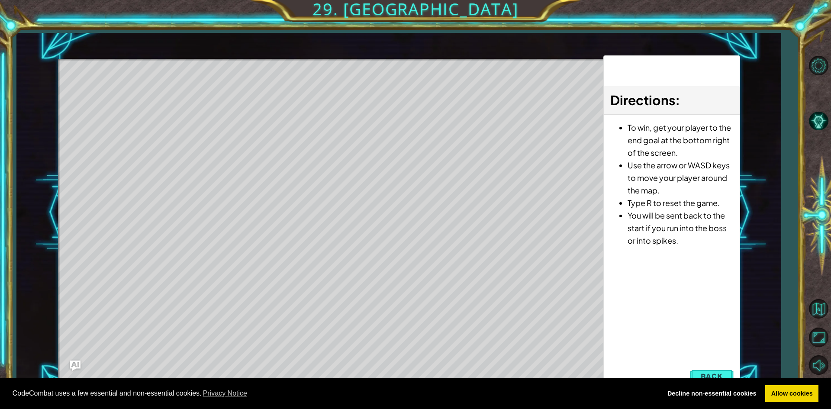
click at [709, 378] on div "CodeCombat uses a few essential and non-essential cookies. Privacy Notice Decli…" at bounding box center [415, 393] width 831 height 31
click at [716, 375] on span "Back" at bounding box center [711, 376] width 22 height 9
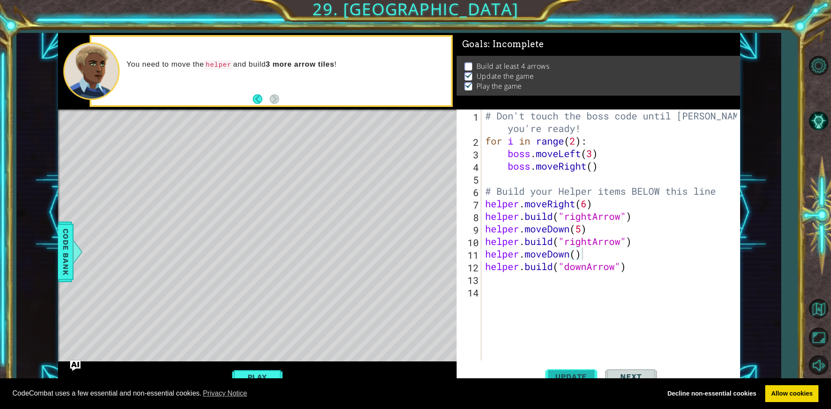
click at [558, 376] on span "Update" at bounding box center [570, 376] width 49 height 9
click at [562, 374] on span "Update" at bounding box center [570, 376] width 49 height 9
click at [768, 393] on link "Allow cookies" at bounding box center [791, 393] width 53 height 17
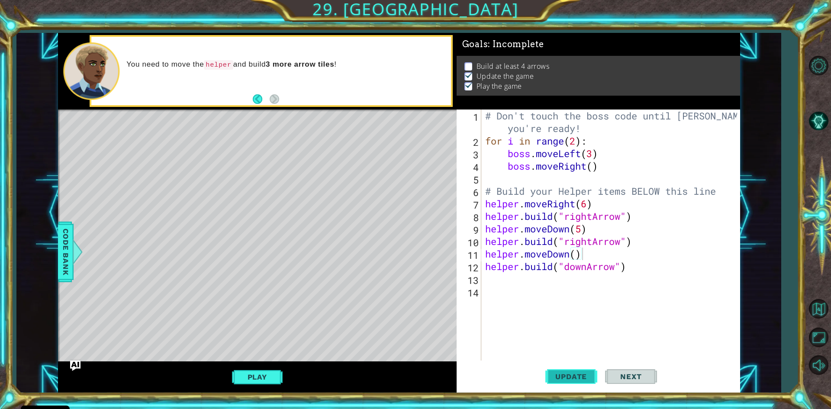
click at [562, 377] on span "Update" at bounding box center [570, 376] width 49 height 9
click at [565, 375] on span "Update" at bounding box center [570, 376] width 49 height 9
click at [568, 360] on div "helper.moveDown() 1 2 3 4 5 6 7 8 9 10 11 12 13 14 # Don't touch the boss code …" at bounding box center [597, 250] width 283 height 283
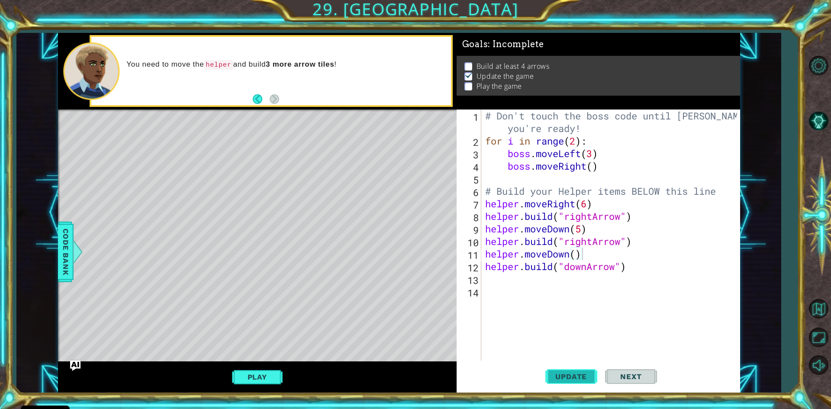
click at [561, 375] on span "Update" at bounding box center [570, 376] width 49 height 9
click at [253, 375] on button "Play" at bounding box center [257, 377] width 51 height 16
click at [578, 343] on div "# Don't touch the boss code until [PERSON_NAME] says you're ready! for i in ran…" at bounding box center [612, 253] width 258 height 289
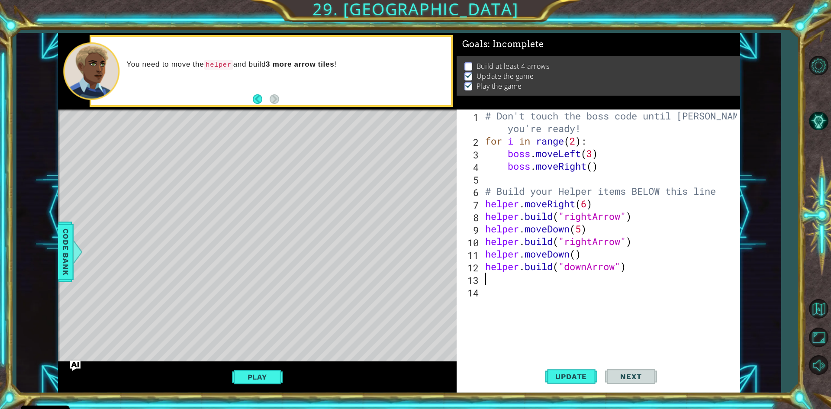
click at [495, 277] on div "# Don't touch the boss code until [PERSON_NAME] says you're ready! for i in ran…" at bounding box center [612, 253] width 258 height 289
click at [404, 174] on div "Level Map" at bounding box center [258, 236] width 400 height 255
drag, startPoint x: 404, startPoint y: 174, endPoint x: 405, endPoint y: 183, distance: 9.1
click at [404, 174] on div "Level Map" at bounding box center [258, 236] width 400 height 255
drag, startPoint x: 405, startPoint y: 183, endPoint x: 405, endPoint y: 211, distance: 28.1
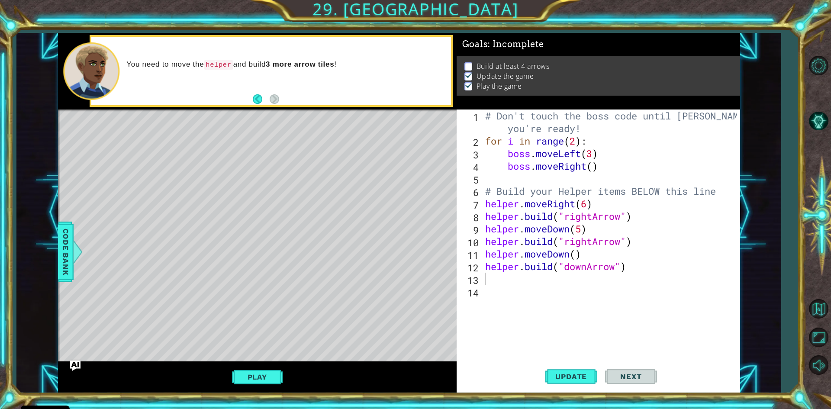
click at [405, 184] on div "Level Map" at bounding box center [258, 236] width 400 height 255
click at [580, 374] on span "Update" at bounding box center [570, 376] width 49 height 9
click at [404, 215] on div "Level Map" at bounding box center [258, 236] width 400 height 255
drag, startPoint x: 403, startPoint y: 215, endPoint x: 444, endPoint y: 241, distance: 48.2
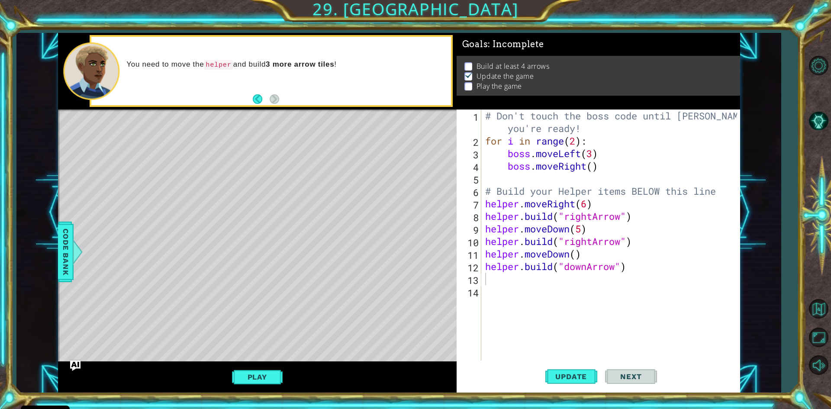
click at [404, 218] on div "Level Map" at bounding box center [258, 236] width 400 height 255
drag, startPoint x: 247, startPoint y: 376, endPoint x: 250, endPoint y: 345, distance: 31.3
click at [248, 363] on div "Play" at bounding box center [257, 376] width 398 height 31
click at [270, 379] on button "Play" at bounding box center [257, 377] width 51 height 16
click at [503, 283] on div "# Don't touch the boss code until [PERSON_NAME] says you're ready! for i in ran…" at bounding box center [612, 253] width 258 height 289
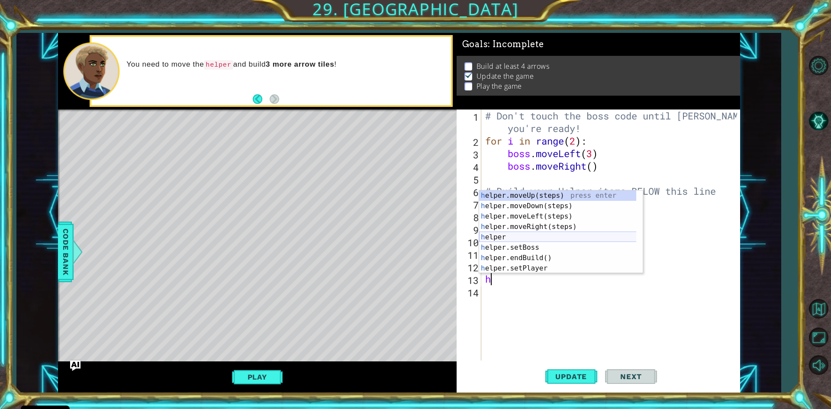
click at [490, 232] on div "h elper.moveUp(steps) press enter h elper.moveDown(steps) press enter h elper.m…" at bounding box center [561, 242] width 164 height 104
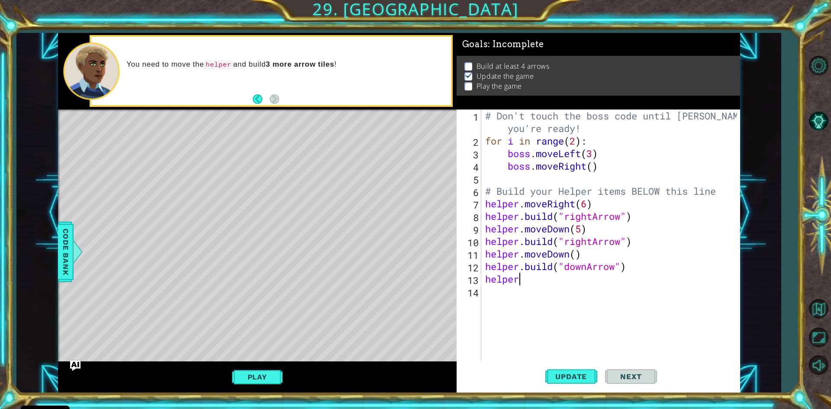
scroll to position [0, 1]
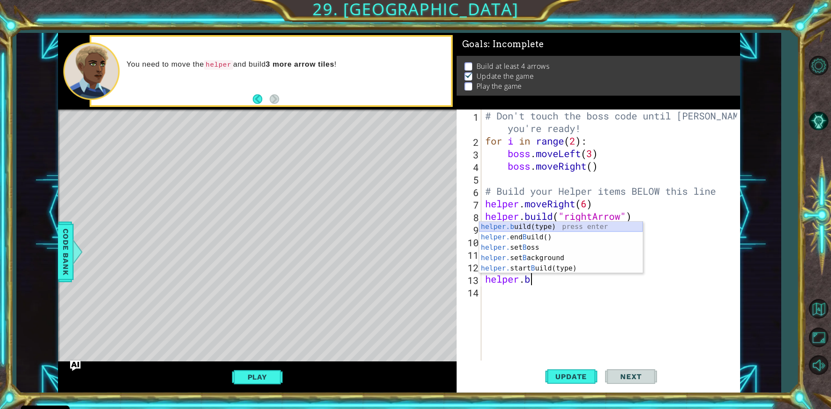
click at [520, 226] on div "helper.b uild(type) press enter helper. end B uild() press enter helper. set B …" at bounding box center [561, 258] width 164 height 73
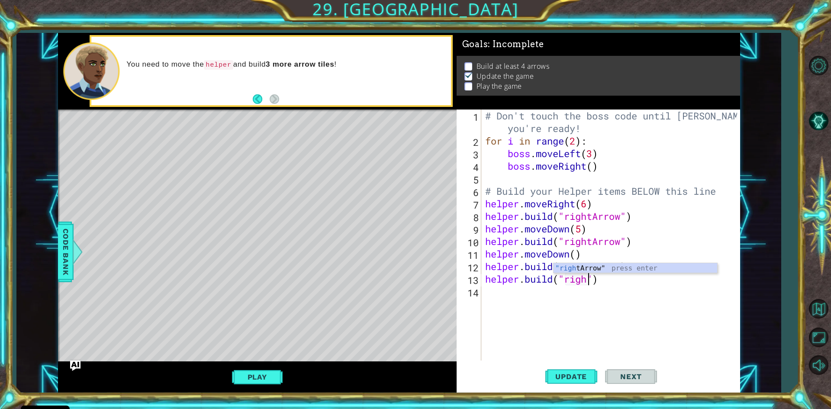
scroll to position [0, 5]
click at [629, 269] on div ""right Arrow" press enter" at bounding box center [635, 278] width 164 height 31
click at [574, 378] on span "Update" at bounding box center [570, 376] width 49 height 9
click at [402, 183] on div "Level Map" at bounding box center [258, 236] width 400 height 255
click at [408, 179] on div "Level Map" at bounding box center [258, 236] width 400 height 255
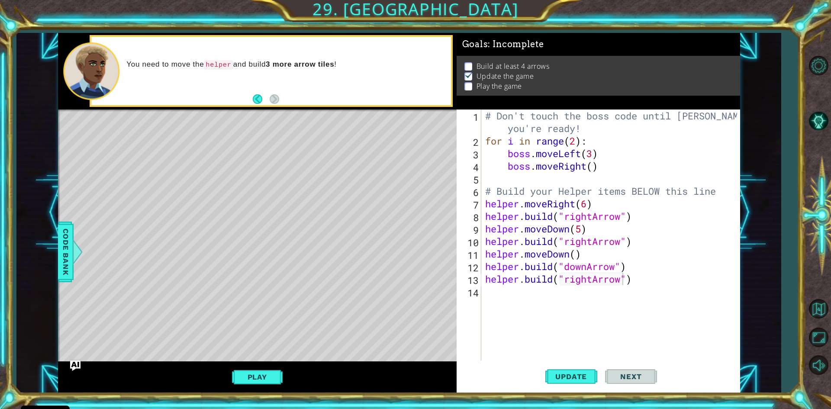
click at [405, 178] on div "Level Map" at bounding box center [258, 236] width 400 height 255
click at [568, 376] on span "Update" at bounding box center [570, 376] width 49 height 9
click at [401, 180] on div "Level Map" at bounding box center [258, 236] width 400 height 255
click at [412, 177] on div "Level Map" at bounding box center [258, 236] width 400 height 255
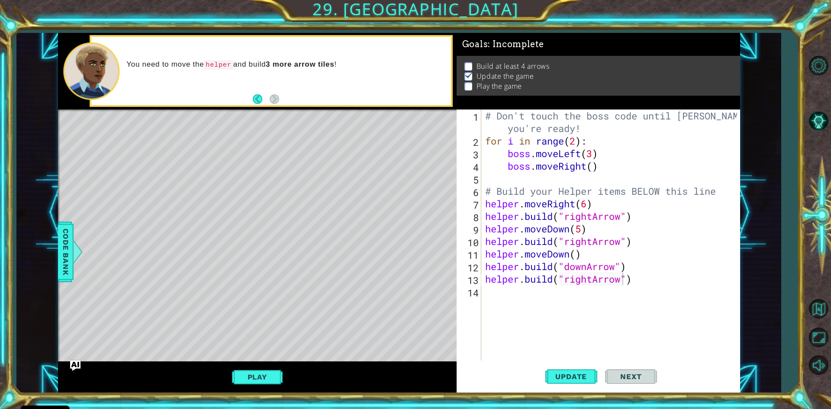
click at [412, 177] on div "Level Map" at bounding box center [258, 236] width 400 height 255
click at [417, 180] on div "Level Map" at bounding box center [258, 236] width 400 height 255
click at [556, 371] on button "Update" at bounding box center [571, 377] width 52 height 28
click at [264, 378] on button "Play" at bounding box center [257, 377] width 51 height 16
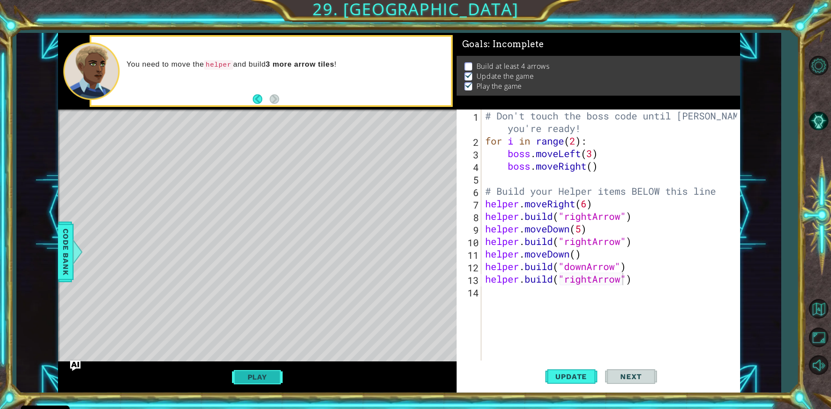
click at [237, 378] on button "Play" at bounding box center [257, 377] width 51 height 16
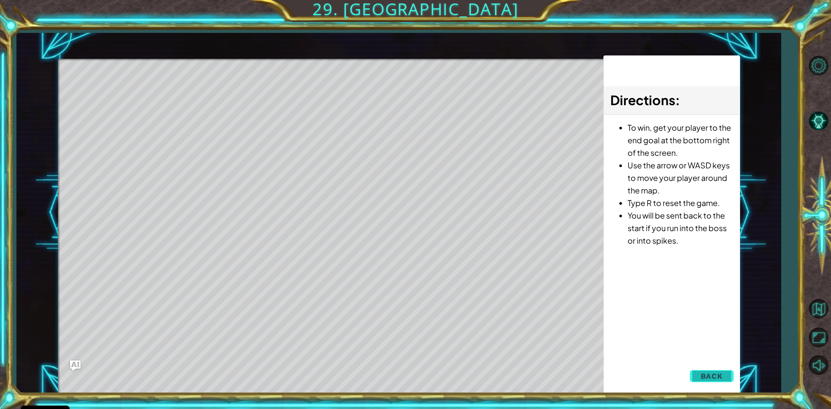
click at [721, 378] on span "Back" at bounding box center [711, 376] width 22 height 9
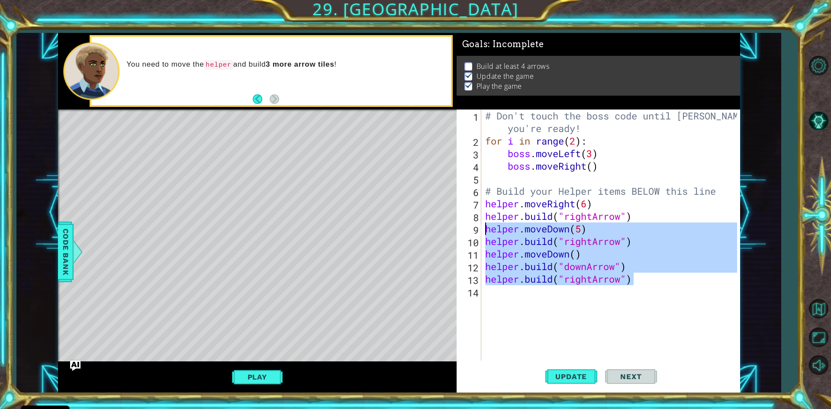
drag, startPoint x: 638, startPoint y: 278, endPoint x: 466, endPoint y: 228, distance: 179.5
click at [466, 228] on div "[DOMAIN_NAME]("rightArrow") 1 2 3 4 5 6 7 8 9 10 11 12 13 14 # Don't touch the …" at bounding box center [596, 234] width 280 height 251
type textarea "helper.moveDown(5) [DOMAIN_NAME]("rightArrow")"
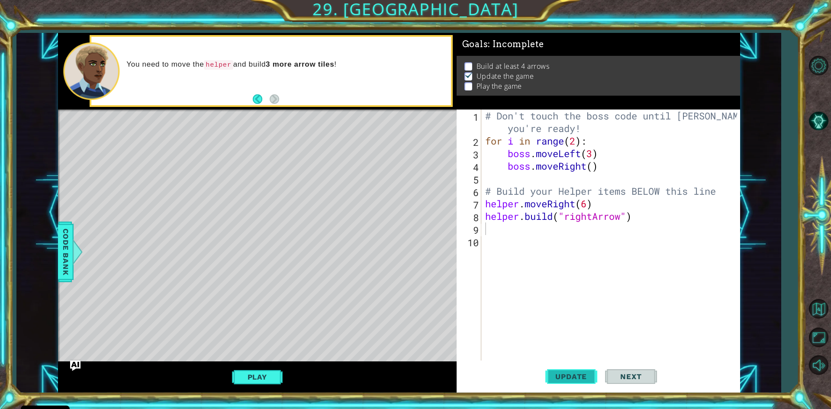
click at [570, 378] on span "Update" at bounding box center [570, 376] width 49 height 9
type textarea "h"
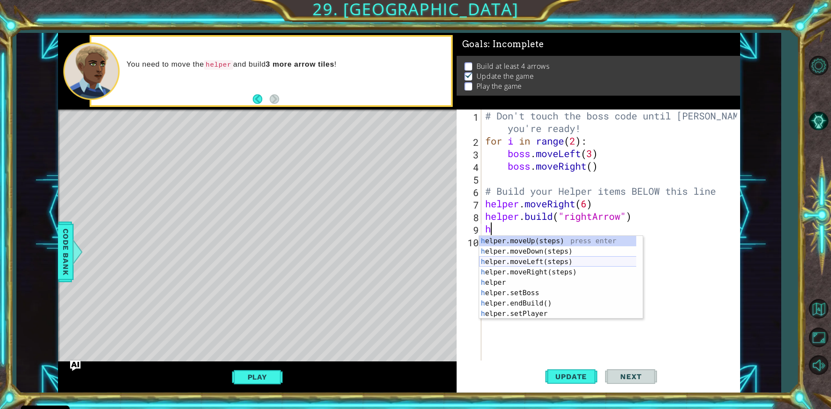
click at [557, 257] on div "h elper.moveUp(steps) press enter h elper.moveDown(steps) press enter h elper.m…" at bounding box center [561, 288] width 164 height 104
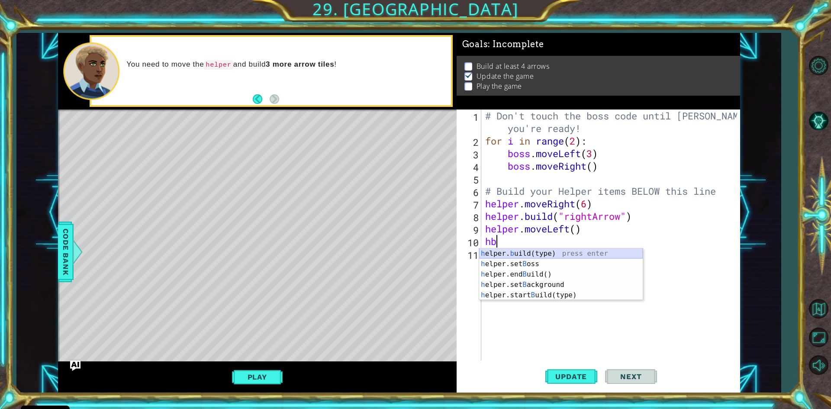
click at [557, 254] on div "h elper. b uild(type) press enter h elper.set B oss press enter h elper.end B u…" at bounding box center [561, 284] width 164 height 73
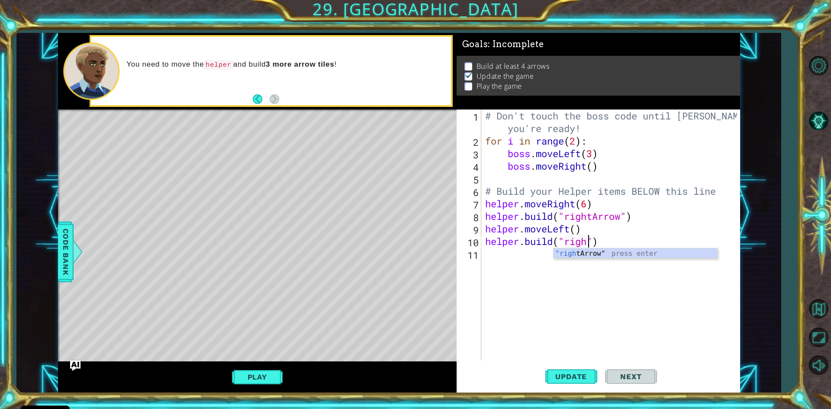
scroll to position [0, 5]
type textarea "[DOMAIN_NAME]("rightArrow")"
drag, startPoint x: 646, startPoint y: 254, endPoint x: 658, endPoint y: 244, distance: 15.1
click at [649, 253] on div ""rightArrow " press enter" at bounding box center [635, 263] width 164 height 31
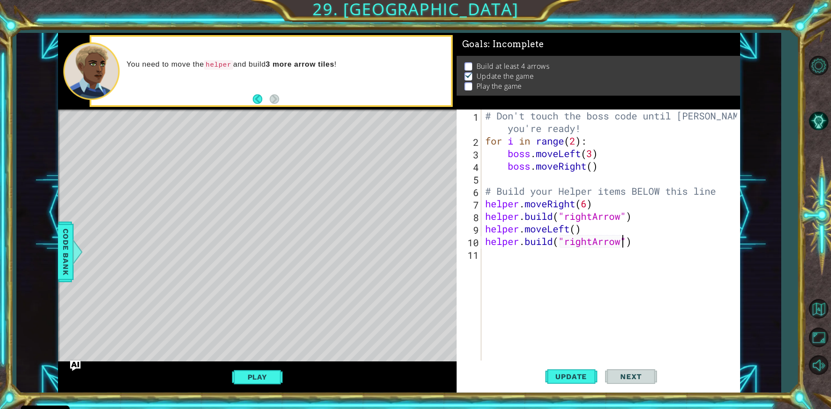
click at [662, 241] on div "# Don't touch the boss code until [PERSON_NAME] says you're ready! for i in ran…" at bounding box center [612, 253] width 258 height 289
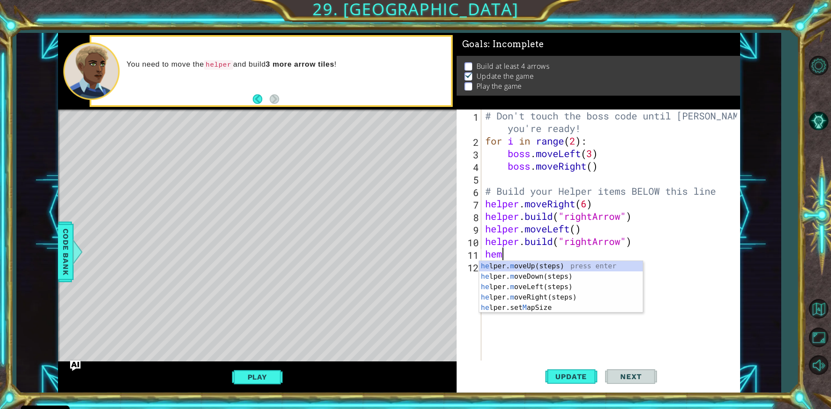
type textarea "heml"
click at [531, 266] on div "he lper. m ove L eft(steps) press enter" at bounding box center [561, 276] width 164 height 31
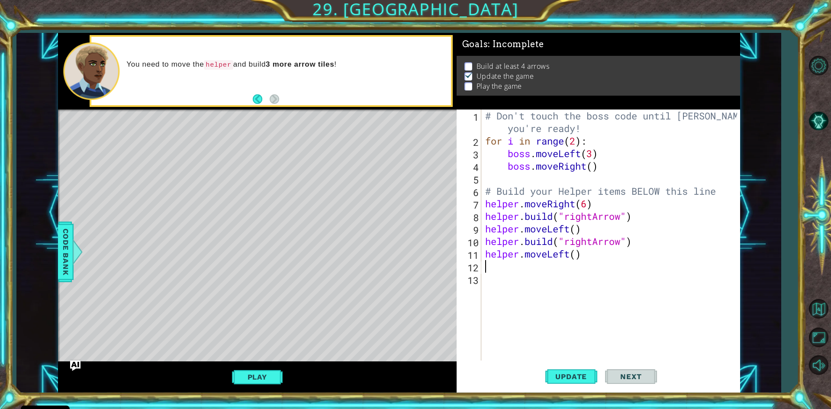
scroll to position [0, 0]
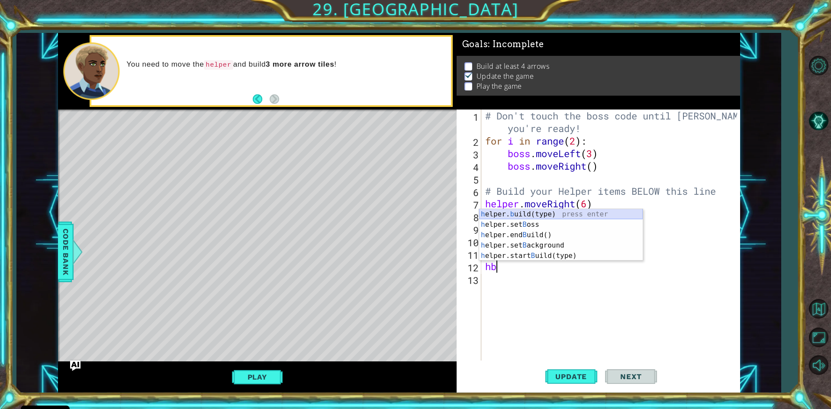
click at [558, 215] on div "h elper. b uild(type) press enter h elper.set B oss press enter h elper.end B u…" at bounding box center [561, 245] width 164 height 73
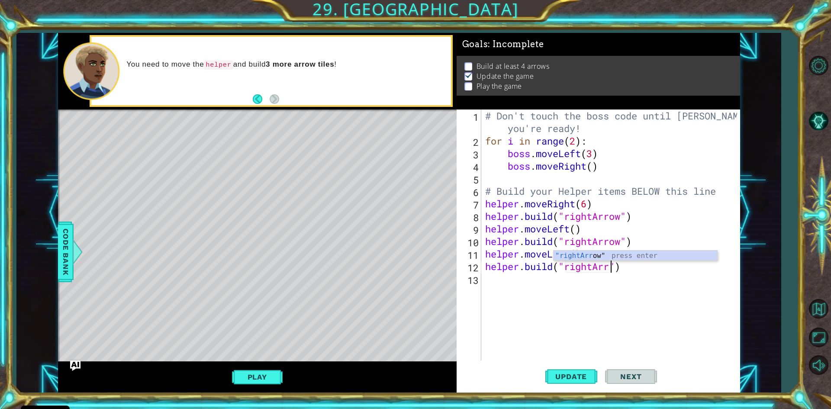
scroll to position [0, 6]
type textarea "[DOMAIN_NAME]("rightArrow")"
click at [579, 379] on span "Update" at bounding box center [570, 376] width 49 height 9
click at [643, 269] on div "# Don't touch the boss code until [PERSON_NAME] says you're ready! for i in ran…" at bounding box center [612, 253] width 258 height 289
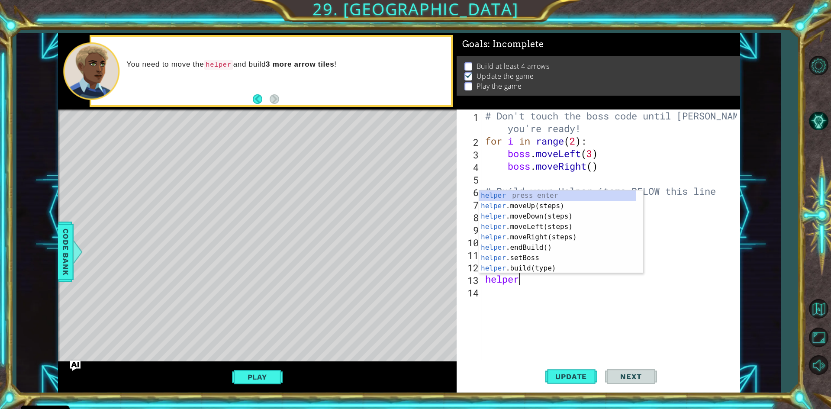
scroll to position [0, 1]
type textarea "helperl"
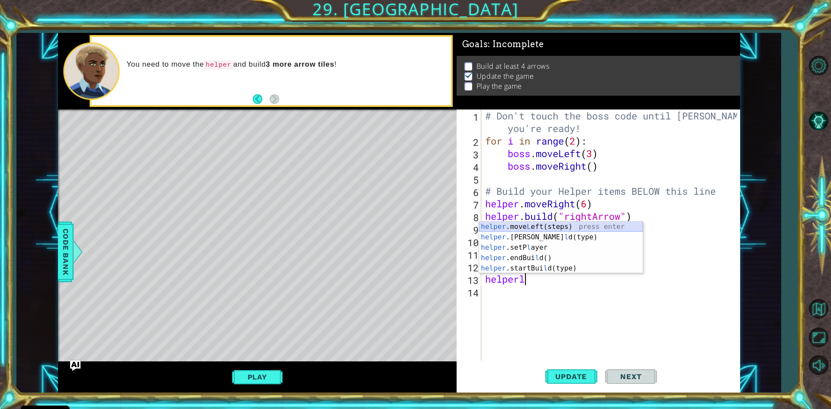
click at [538, 225] on div "helper .move L eft(steps) press enter helper .[PERSON_NAME](type) press enter h…" at bounding box center [561, 258] width 164 height 73
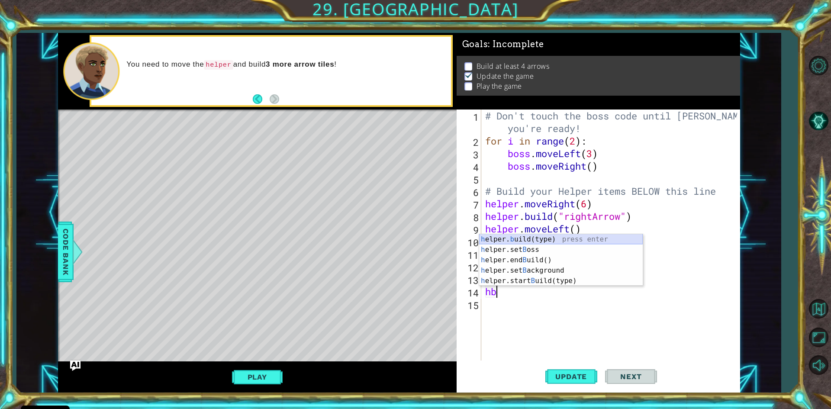
click at [628, 238] on div "h elper. b uild(type) press enter h elper.set B oss press enter h elper.end B u…" at bounding box center [561, 270] width 164 height 73
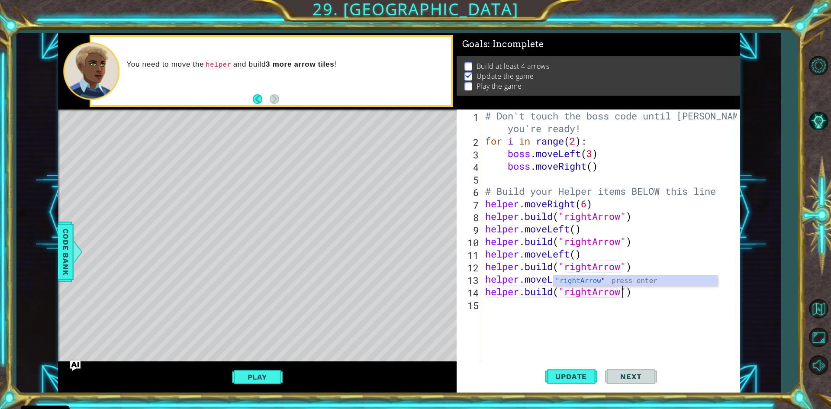
scroll to position [0, 6]
type textarea "[DOMAIN_NAME]("rightArrow")"
click at [588, 380] on span "Update" at bounding box center [570, 376] width 49 height 9
click at [263, 375] on button "Play" at bounding box center [257, 377] width 51 height 16
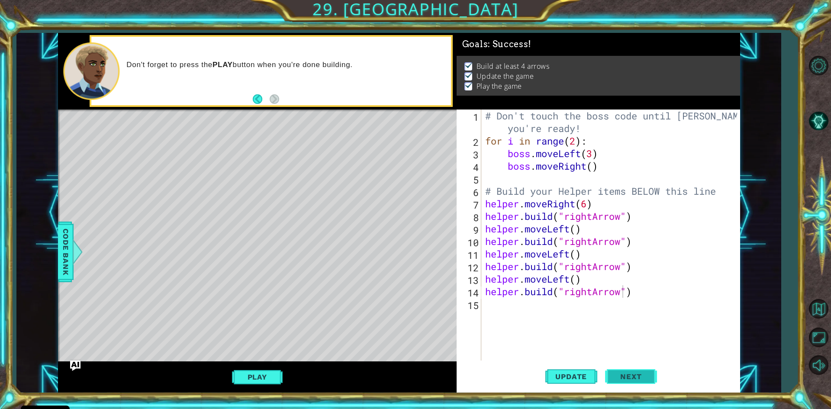
click at [620, 379] on span "Next" at bounding box center [630, 376] width 39 height 9
